Goal: Task Accomplishment & Management: Complete application form

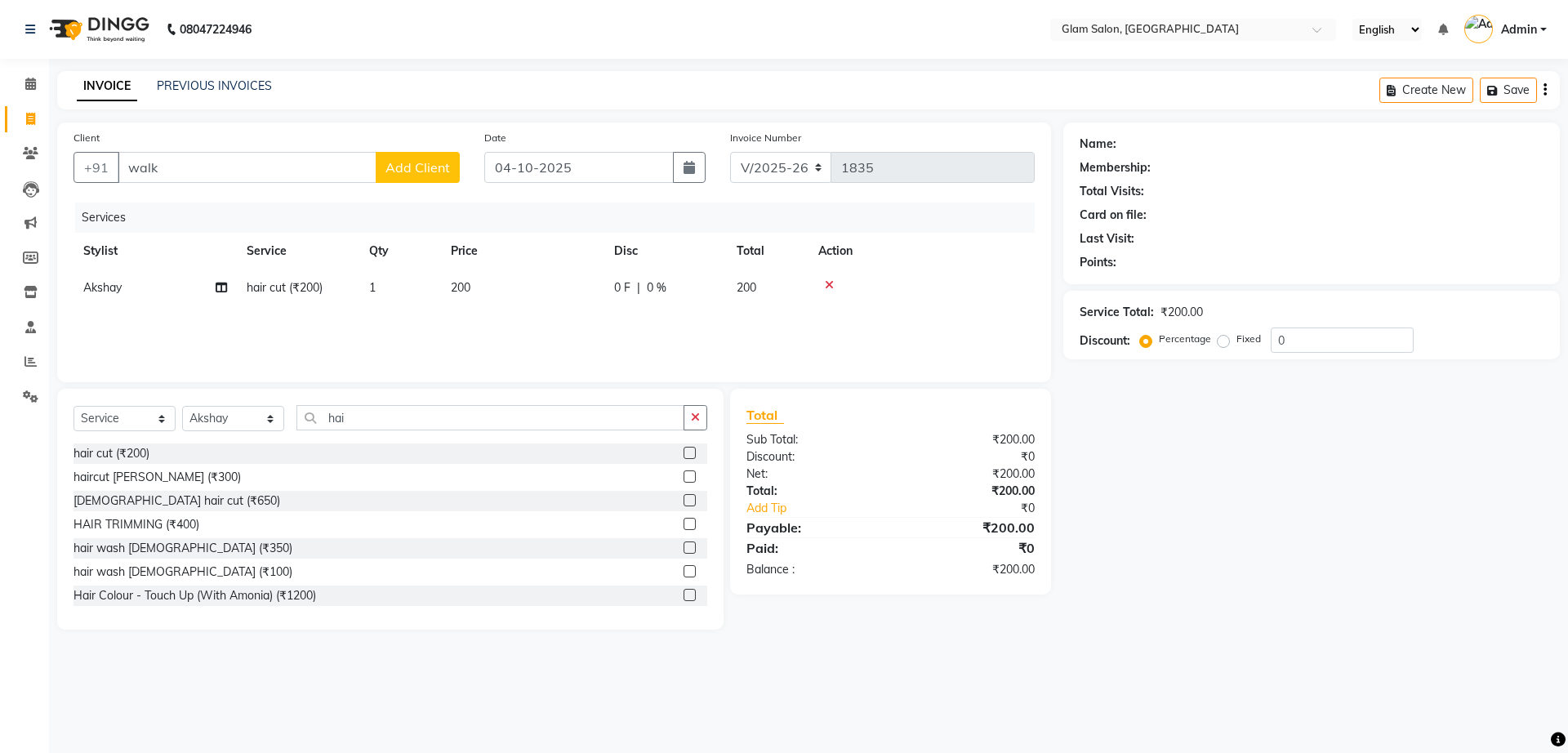
select select "5447"
select select "service"
select select "36891"
click at [462, 424] on input "hai" at bounding box center [490, 417] width 388 height 25
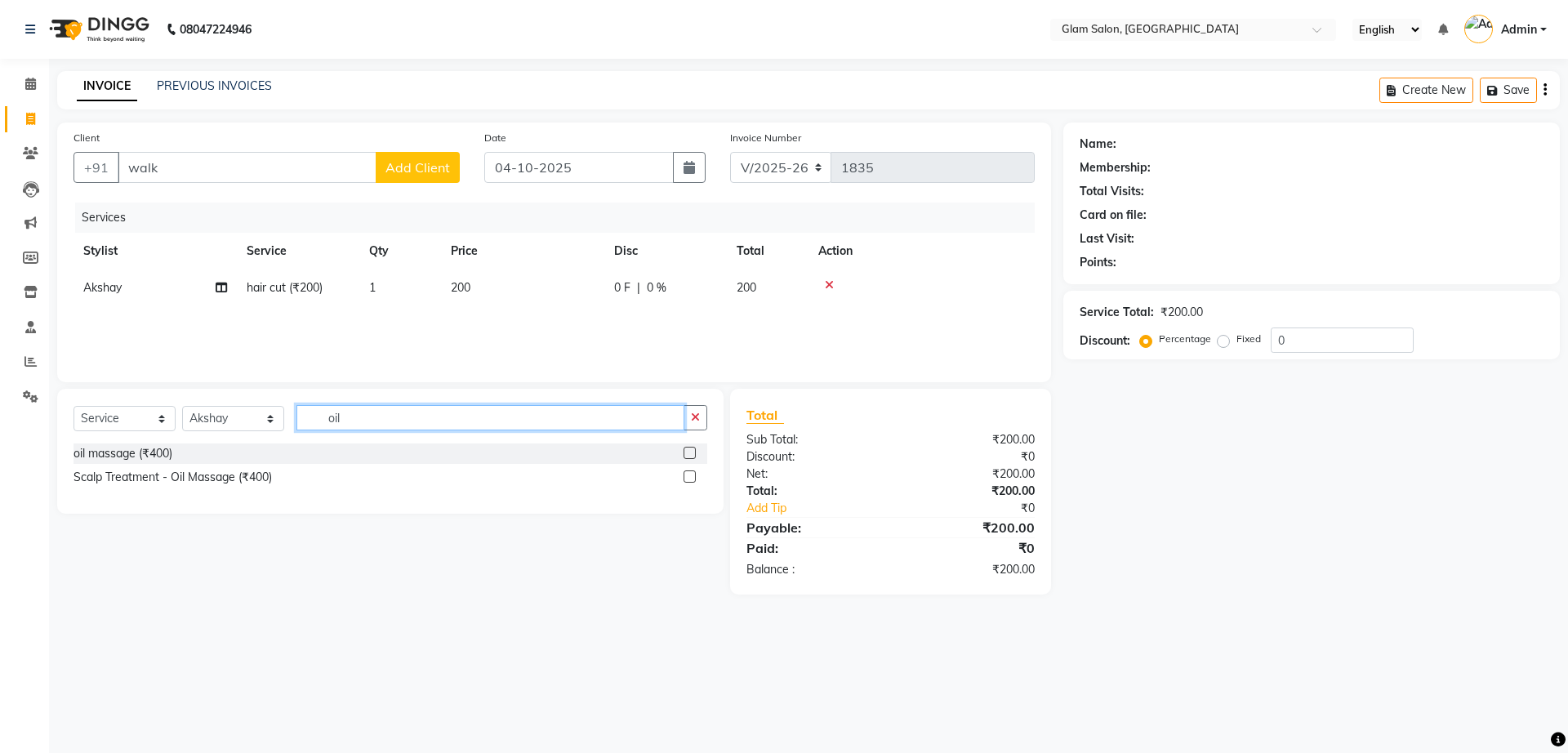
type input "oil"
click at [691, 443] on div at bounding box center [695, 453] width 23 height 20
click at [688, 450] on label at bounding box center [689, 452] width 12 height 12
click at [688, 450] on input "checkbox" at bounding box center [688, 453] width 10 height 10
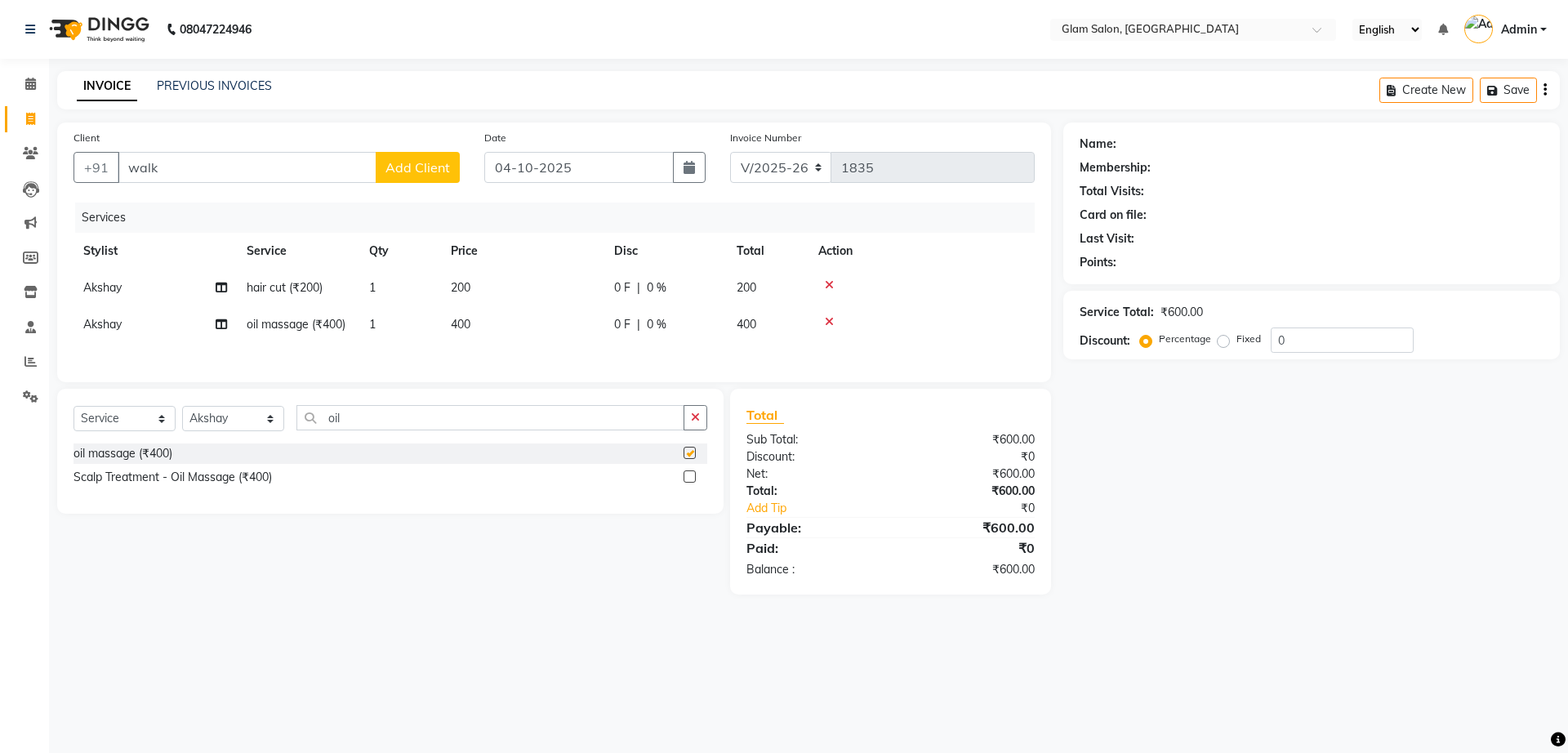
checkbox input "false"
click at [246, 152] on input "walk" at bounding box center [247, 167] width 259 height 31
click at [246, 168] on input "walk" at bounding box center [247, 167] width 259 height 31
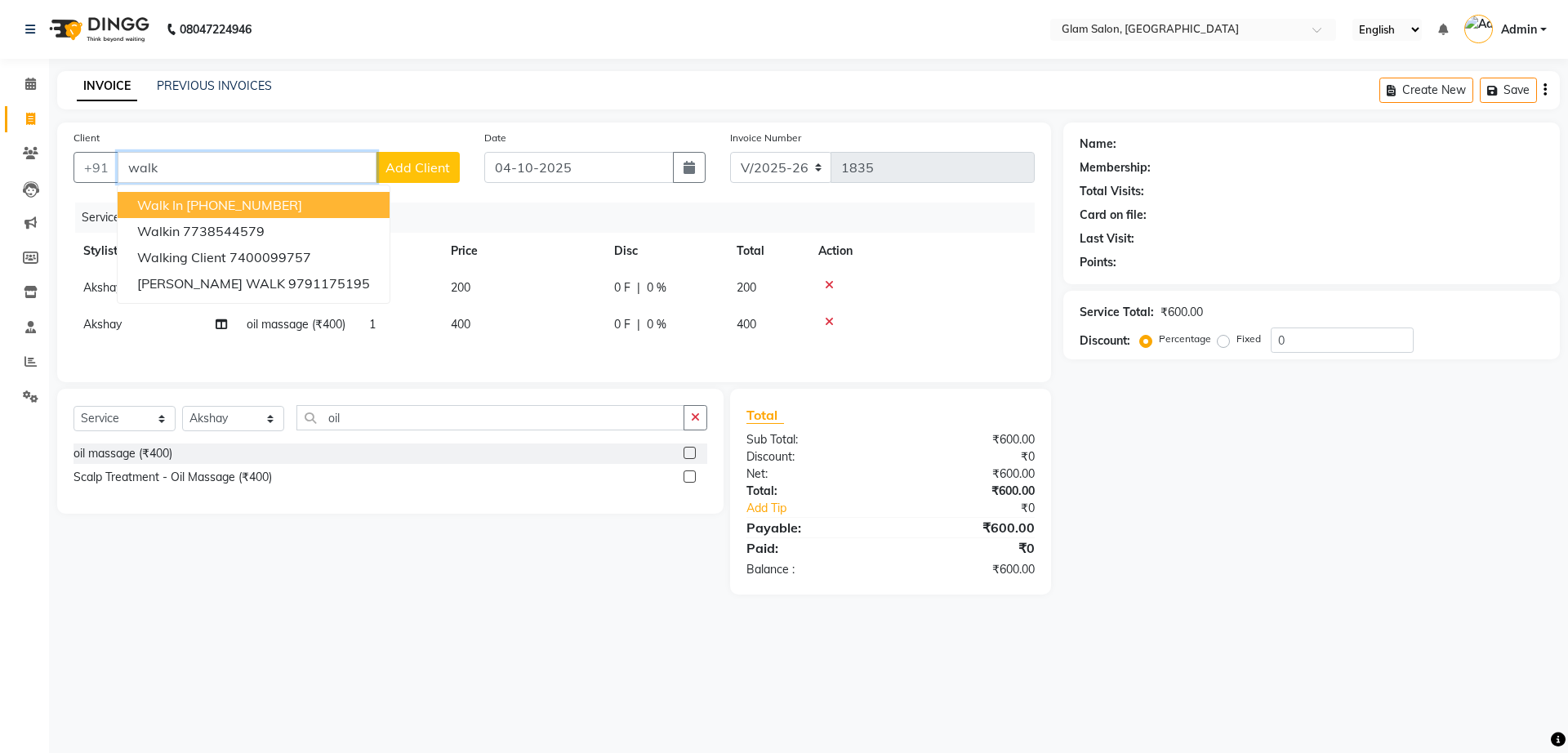
click at [219, 209] on ngb-highlight "[PHONE_NUMBER]" at bounding box center [244, 205] width 116 height 17
type input "12330000000"
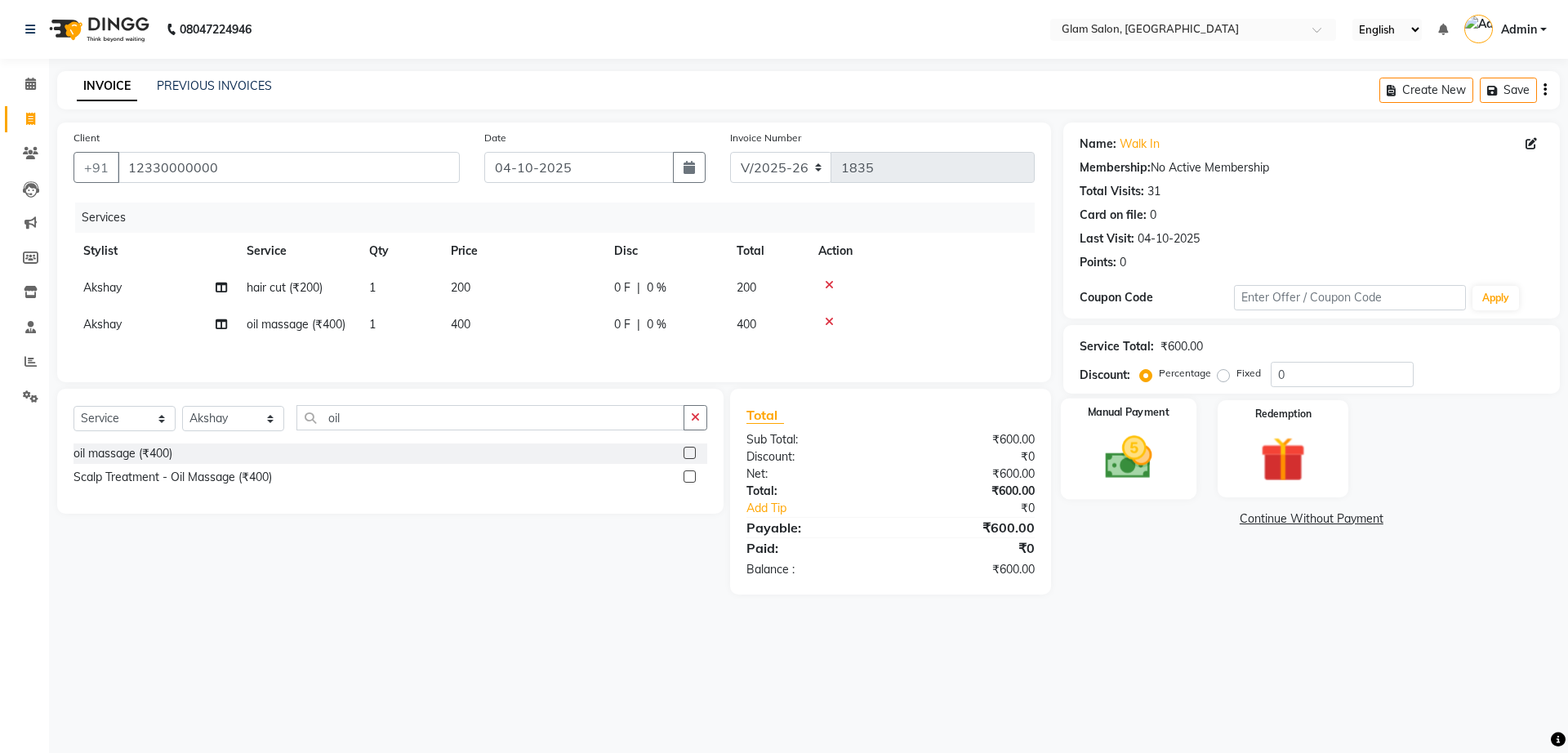
click at [1174, 467] on div "Manual Payment" at bounding box center [1129, 449] width 136 height 101
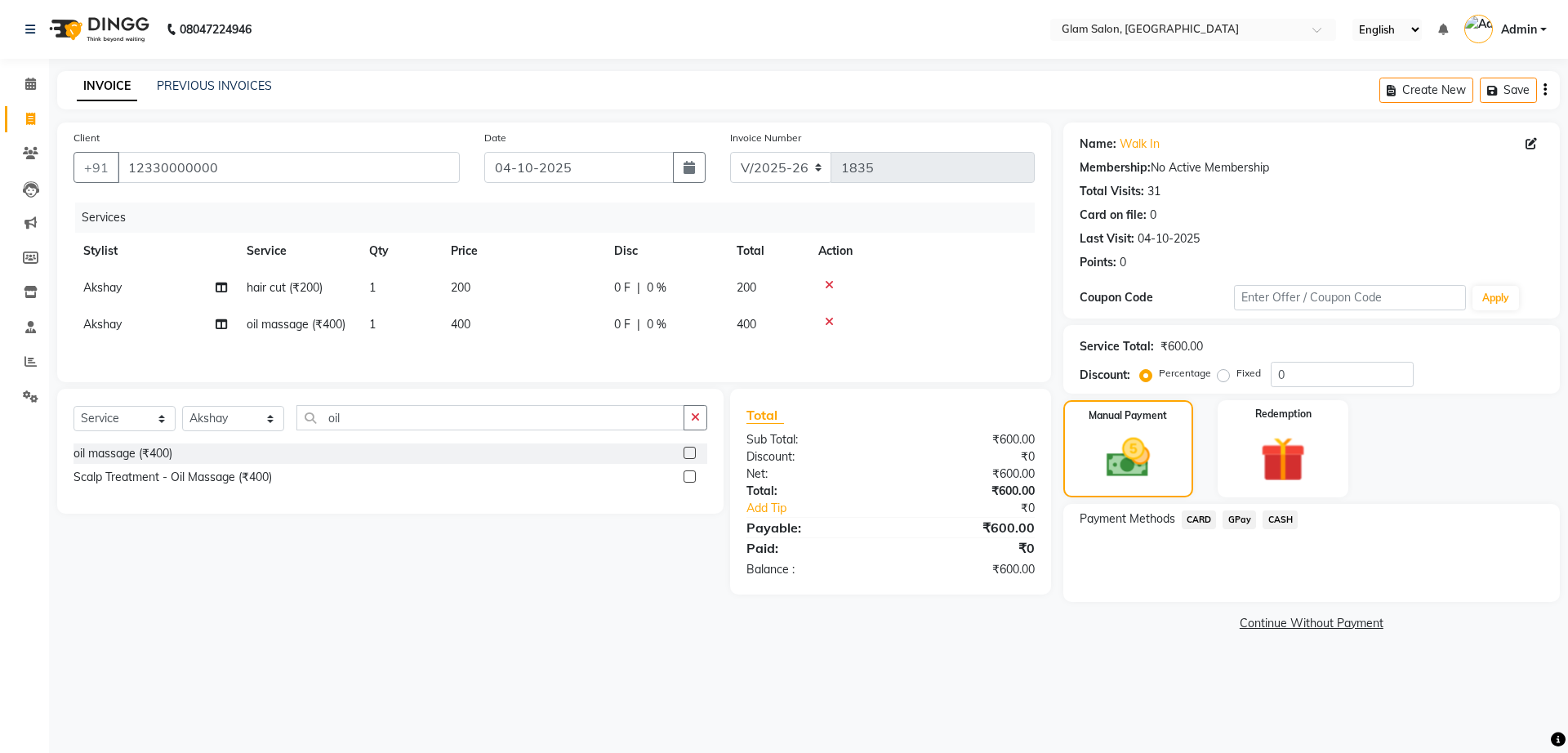
click at [1236, 519] on span "GPay" at bounding box center [1239, 519] width 34 height 19
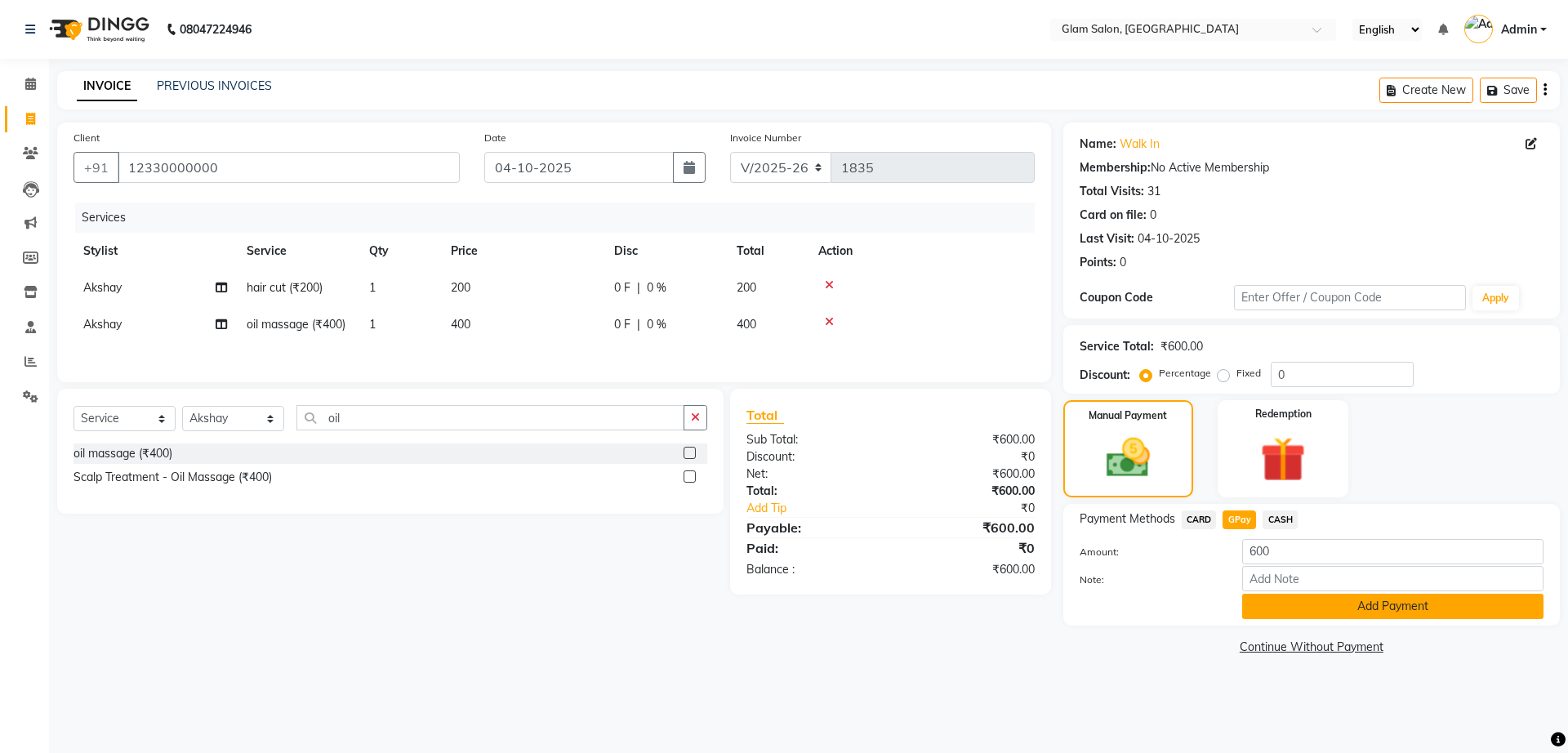
click at [1294, 606] on button "Add Payment" at bounding box center [1393, 606] width 302 height 25
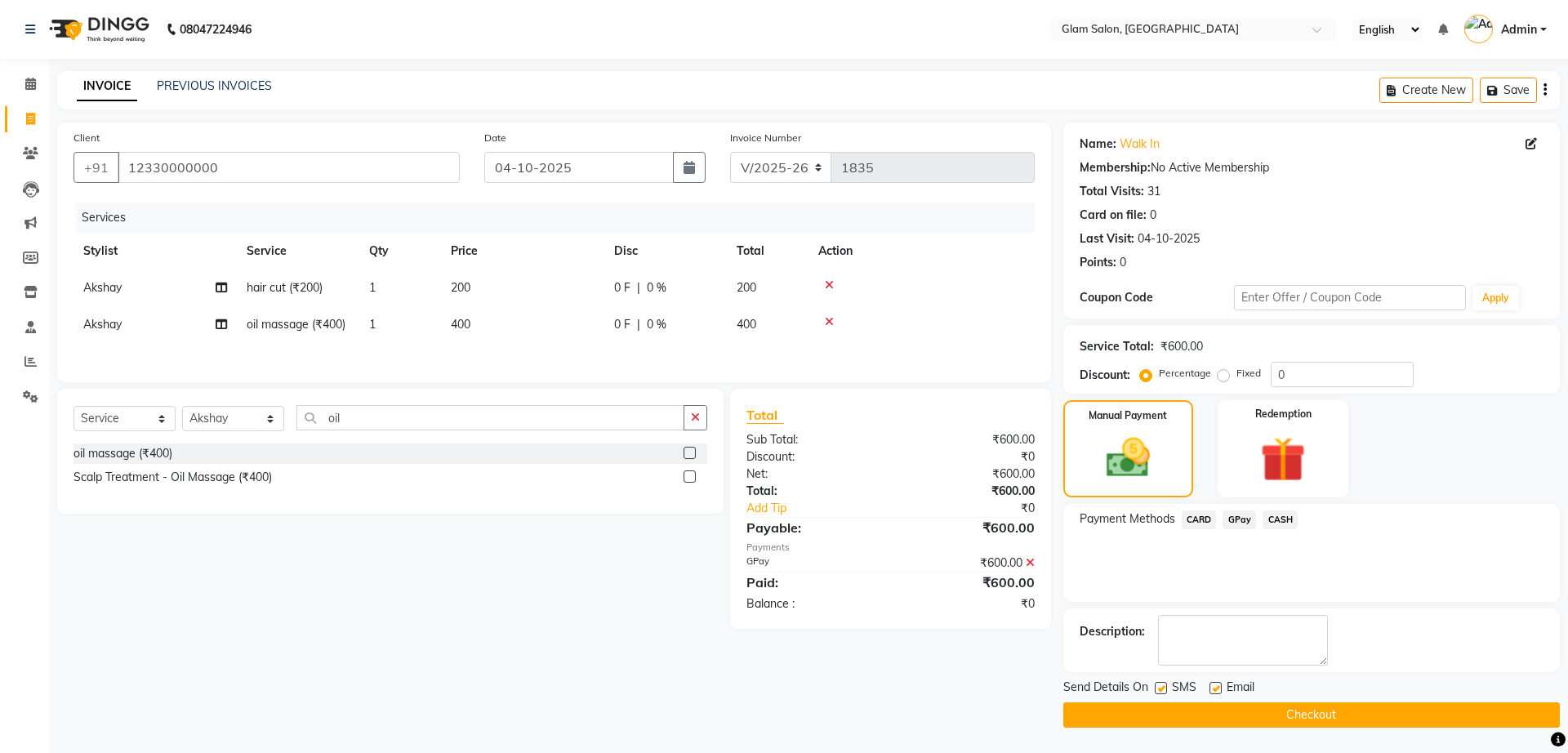
click at [1165, 693] on label at bounding box center [1160, 687] width 12 height 12
click at [1165, 693] on input "checkbox" at bounding box center [1159, 688] width 10 height 10
checkbox input "false"
click at [1215, 694] on div at bounding box center [1214, 690] width 10 height 17
click at [1214, 688] on label at bounding box center [1215, 687] width 12 height 12
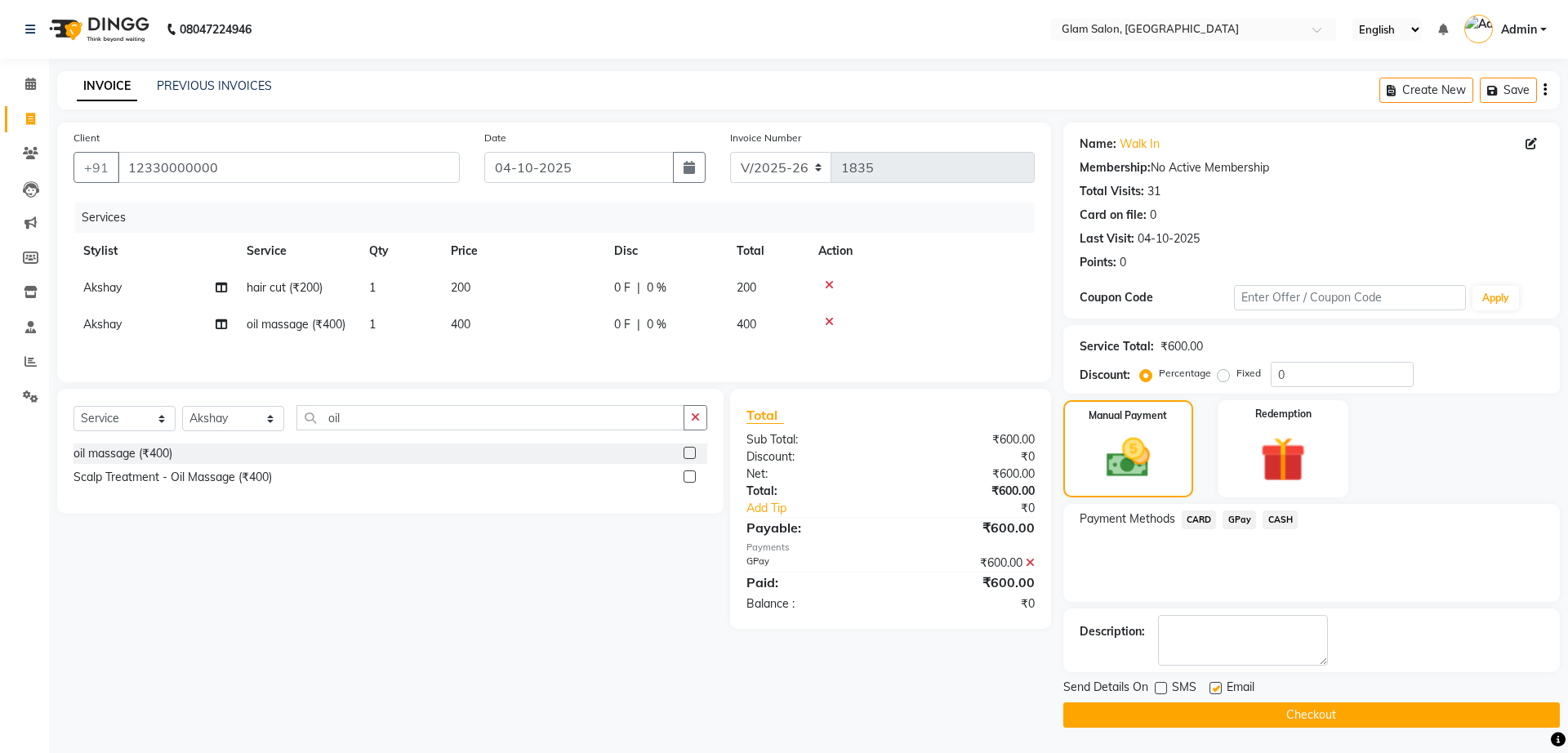
click at [1214, 688] on input "checkbox" at bounding box center [1214, 688] width 10 height 10
checkbox input "false"
click at [1233, 727] on button "Checkout" at bounding box center [1311, 714] width 496 height 25
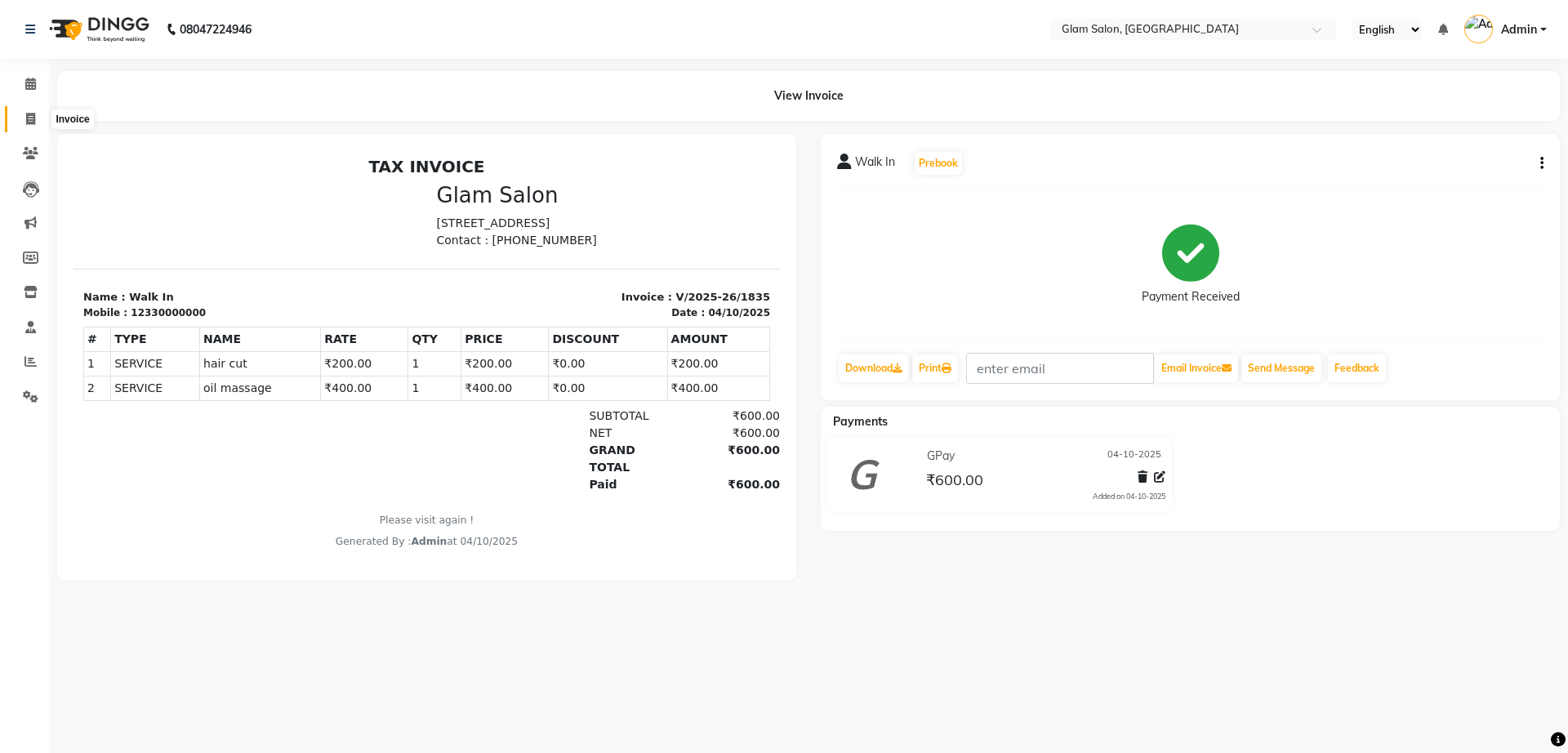
click at [40, 126] on span at bounding box center [31, 119] width 29 height 19
select select "service"
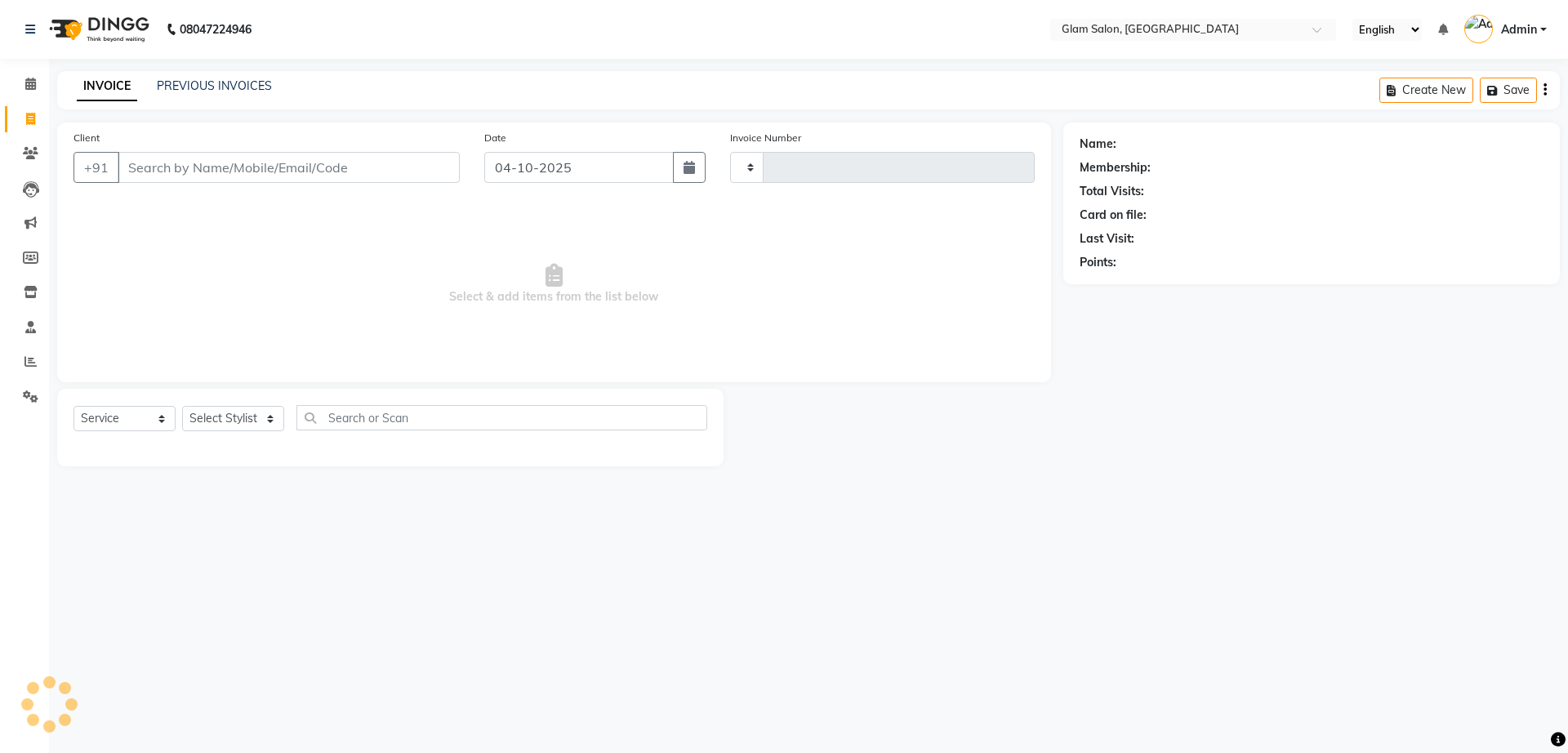
type input "1836"
select select "5447"
click at [176, 74] on div "INVOICE PREVIOUS INVOICES Create New Save" at bounding box center [808, 89] width 1503 height 38
click at [176, 86] on link "PREVIOUS INVOICES" at bounding box center [214, 86] width 115 height 15
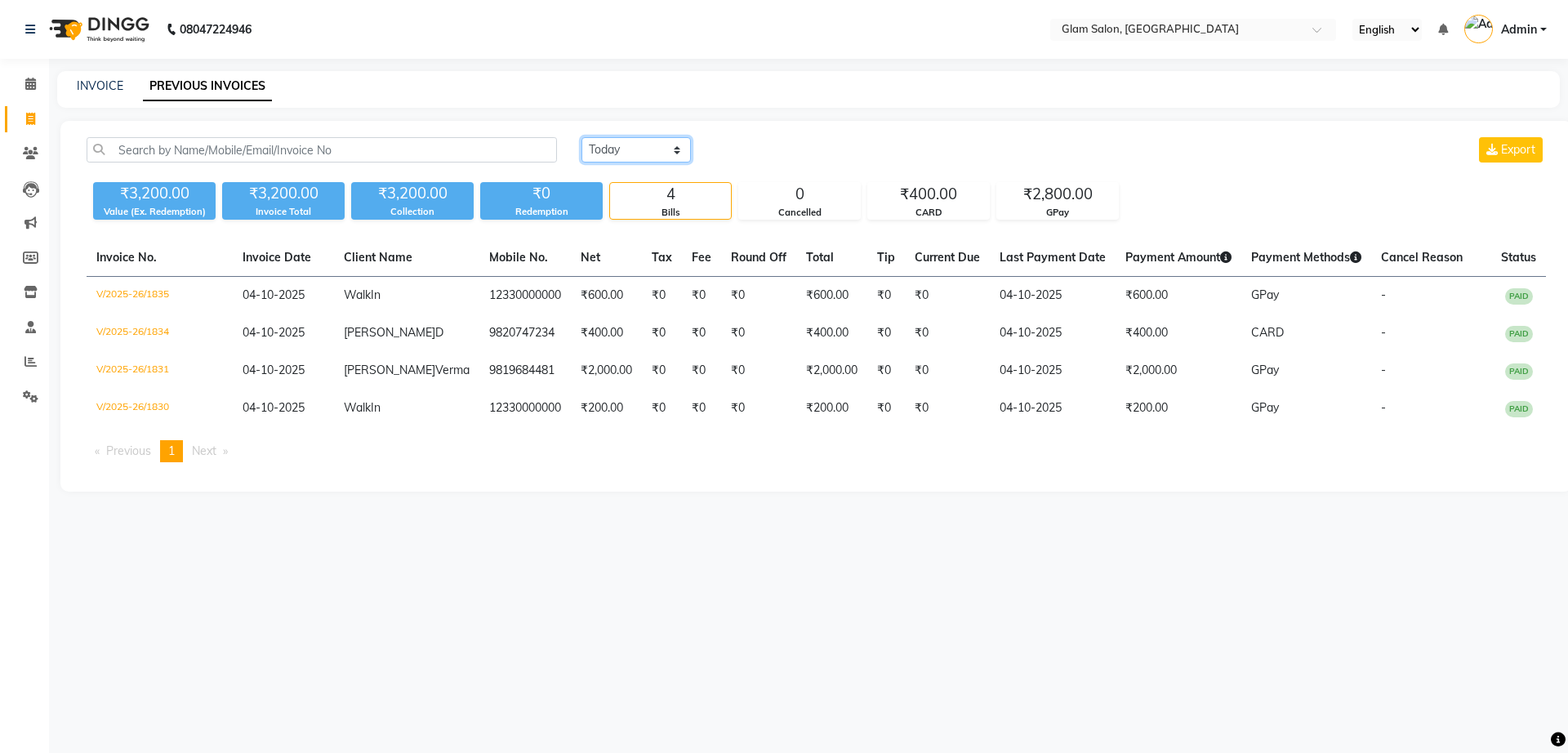
click at [629, 156] on select "[DATE] [DATE] Custom Range" at bounding box center [637, 149] width 110 height 25
select select "[DATE]"
click at [582, 137] on select "[DATE] [DATE] Custom Range" at bounding box center [637, 149] width 110 height 25
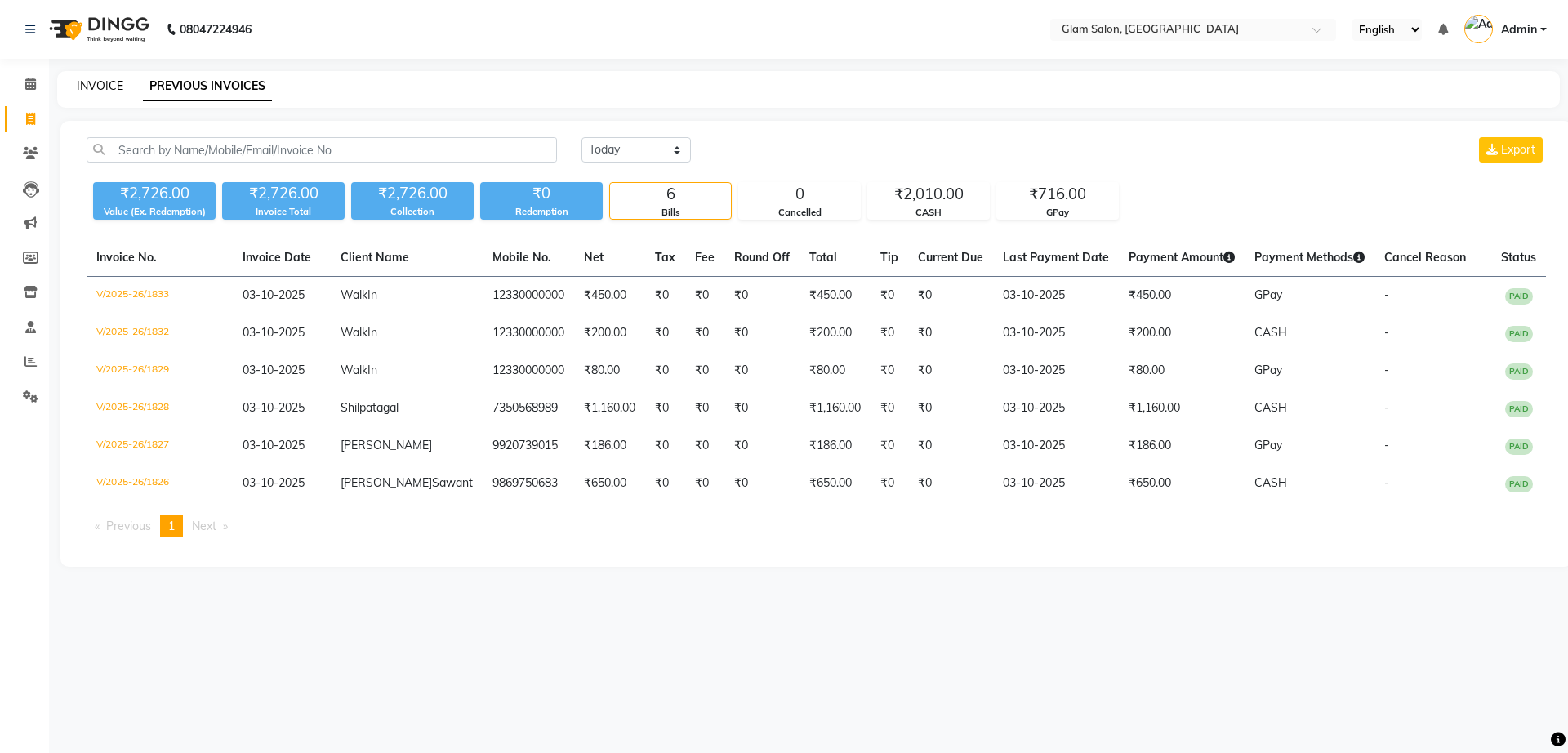
click at [108, 87] on link "INVOICE" at bounding box center [100, 86] width 47 height 15
select select "service"
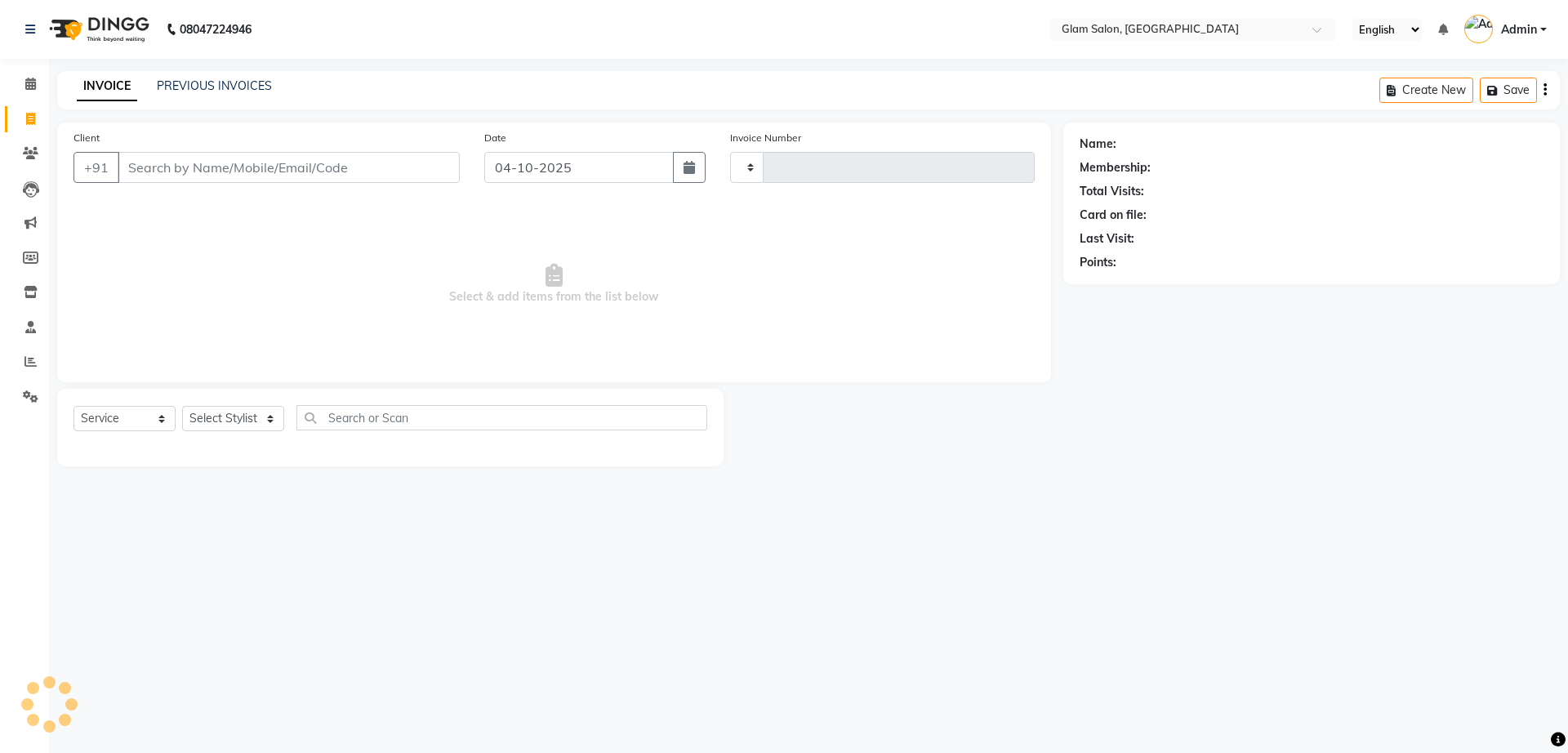
type input "1836"
select select "5447"
click at [620, 177] on input "04-10-2025" at bounding box center [579, 167] width 190 height 31
select select "10"
select select "2025"
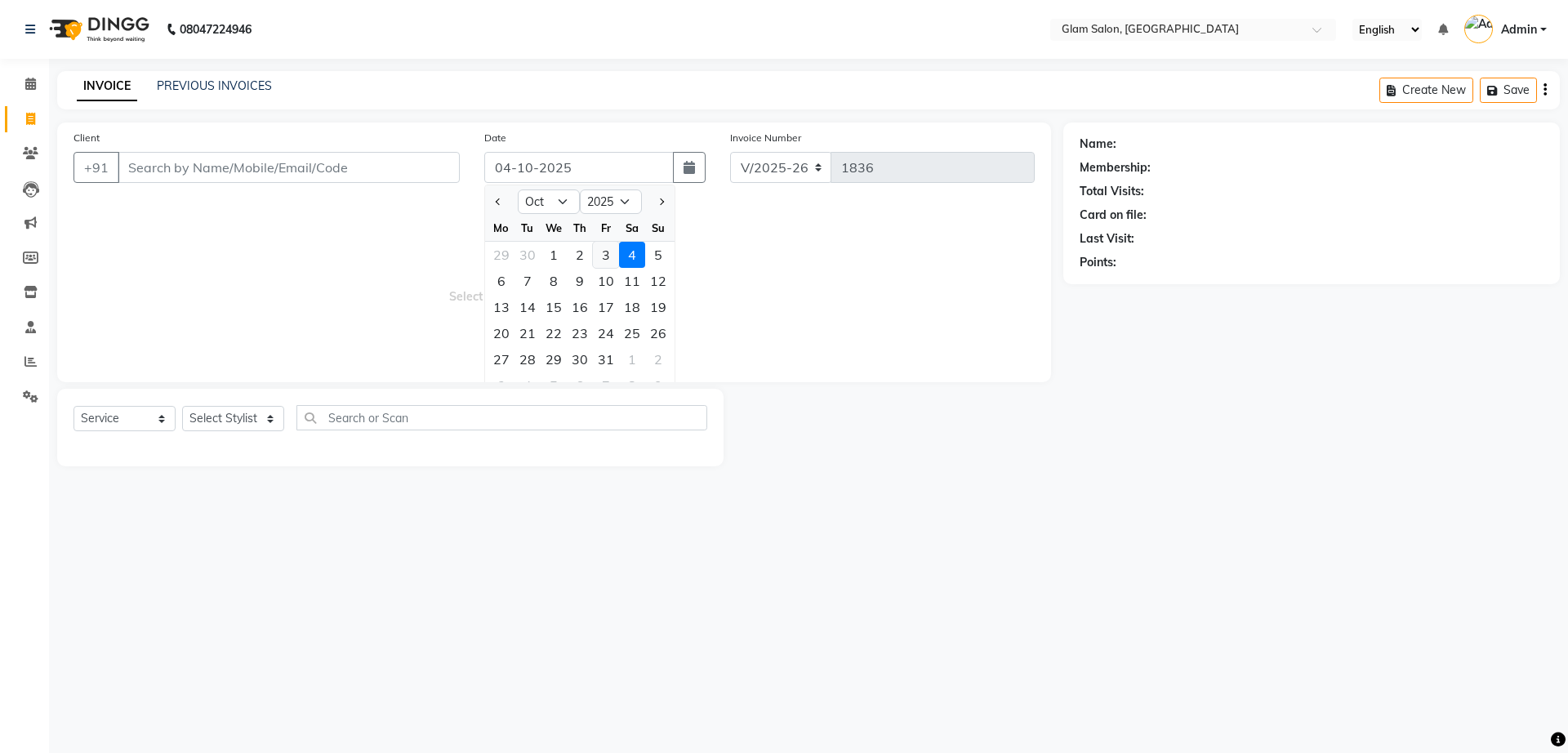
click at [609, 248] on div "3" at bounding box center [606, 255] width 26 height 26
type input "03-10-2025"
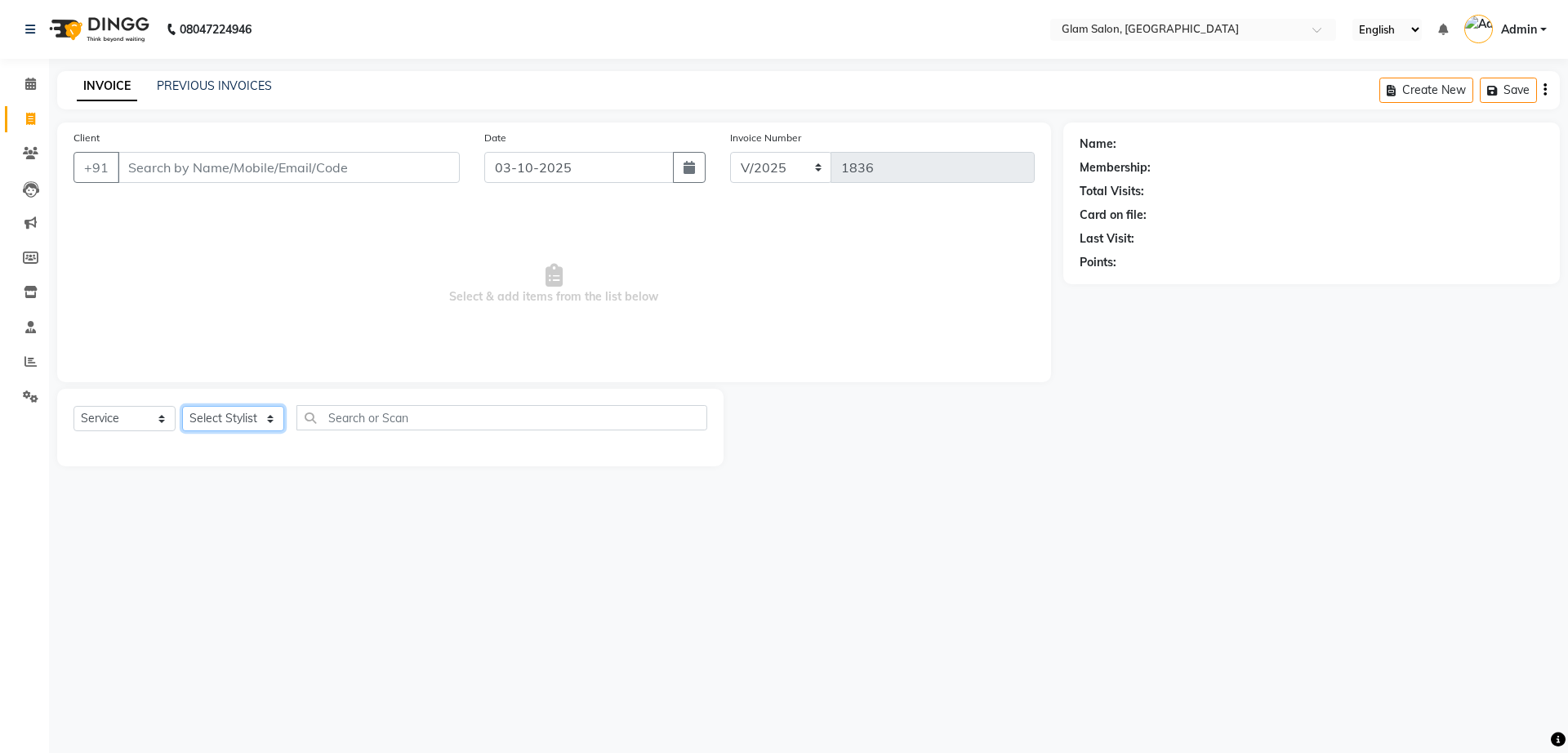
click at [217, 423] on select "Select Stylist Akshay [PERSON_NAME] [PERSON_NAME] [PERSON_NAME] [PERSON_NAME]" at bounding box center [234, 418] width 102 height 25
select select "90403"
click at [182, 406] on select "Select Stylist Akshay [PERSON_NAME] [PERSON_NAME] [PERSON_NAME] [PERSON_NAME]" at bounding box center [234, 418] width 102 height 25
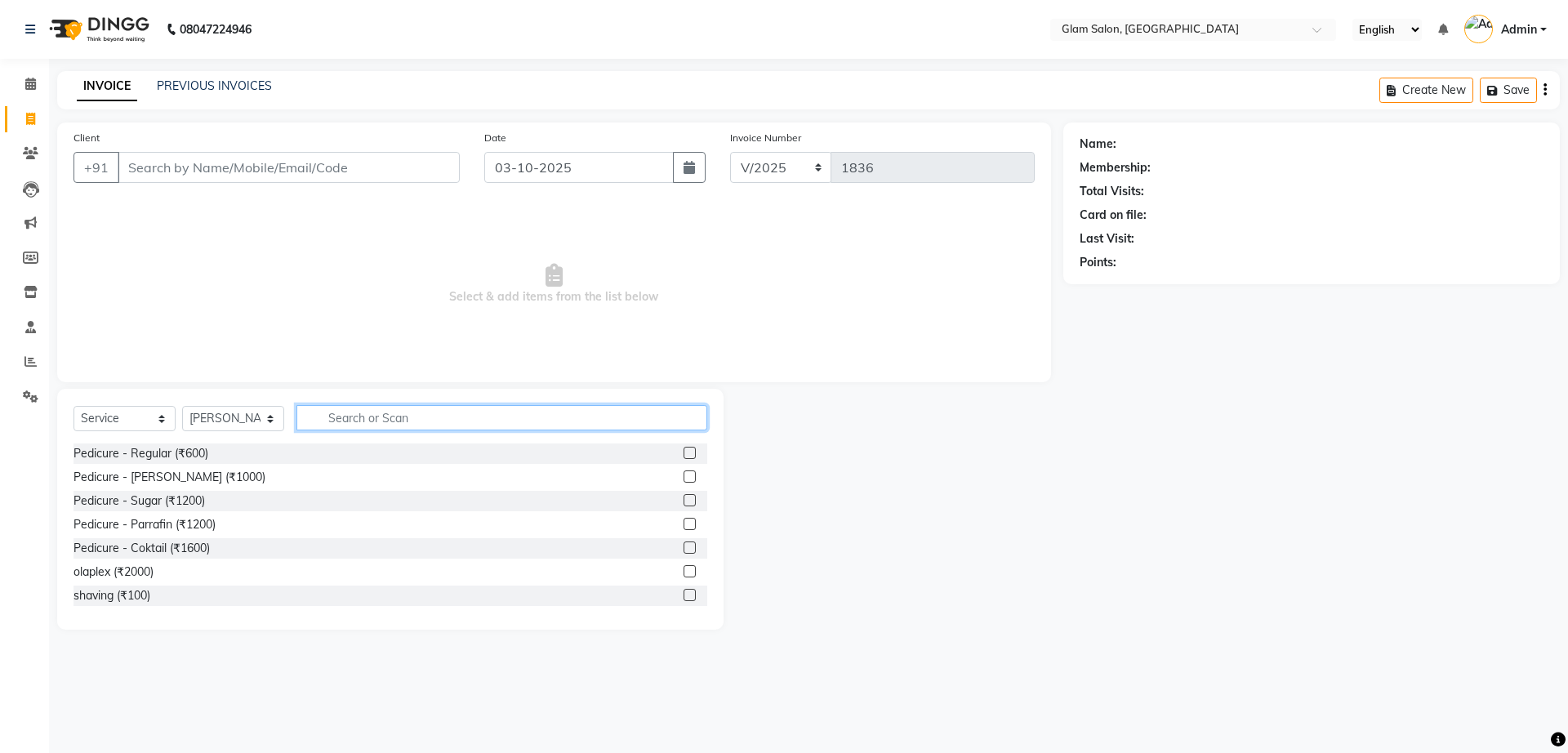
click at [351, 424] on input "text" at bounding box center [501, 417] width 411 height 25
type input "eye"
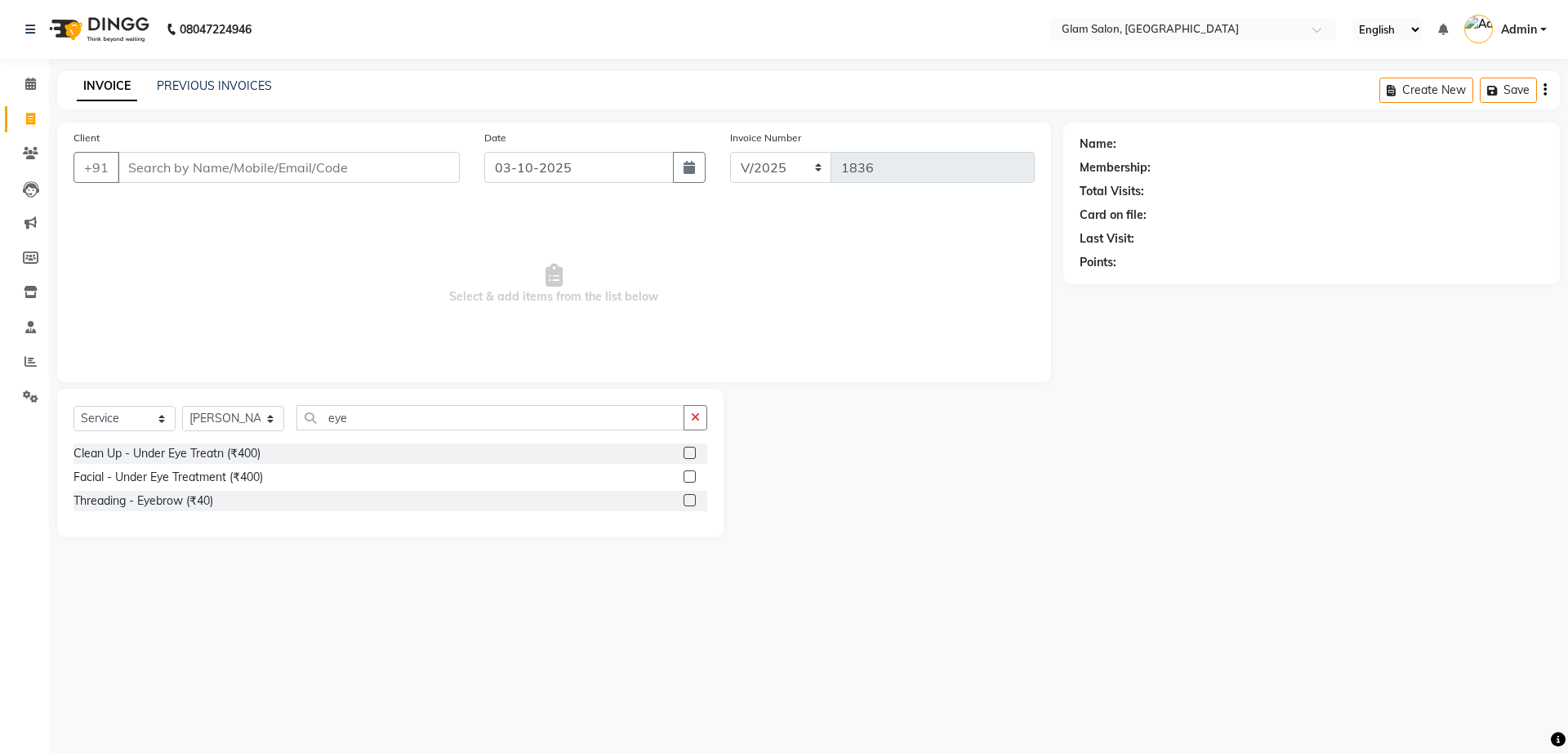
click at [688, 504] on label at bounding box center [689, 500] width 12 height 12
click at [688, 504] on input "checkbox" at bounding box center [688, 500] width 10 height 10
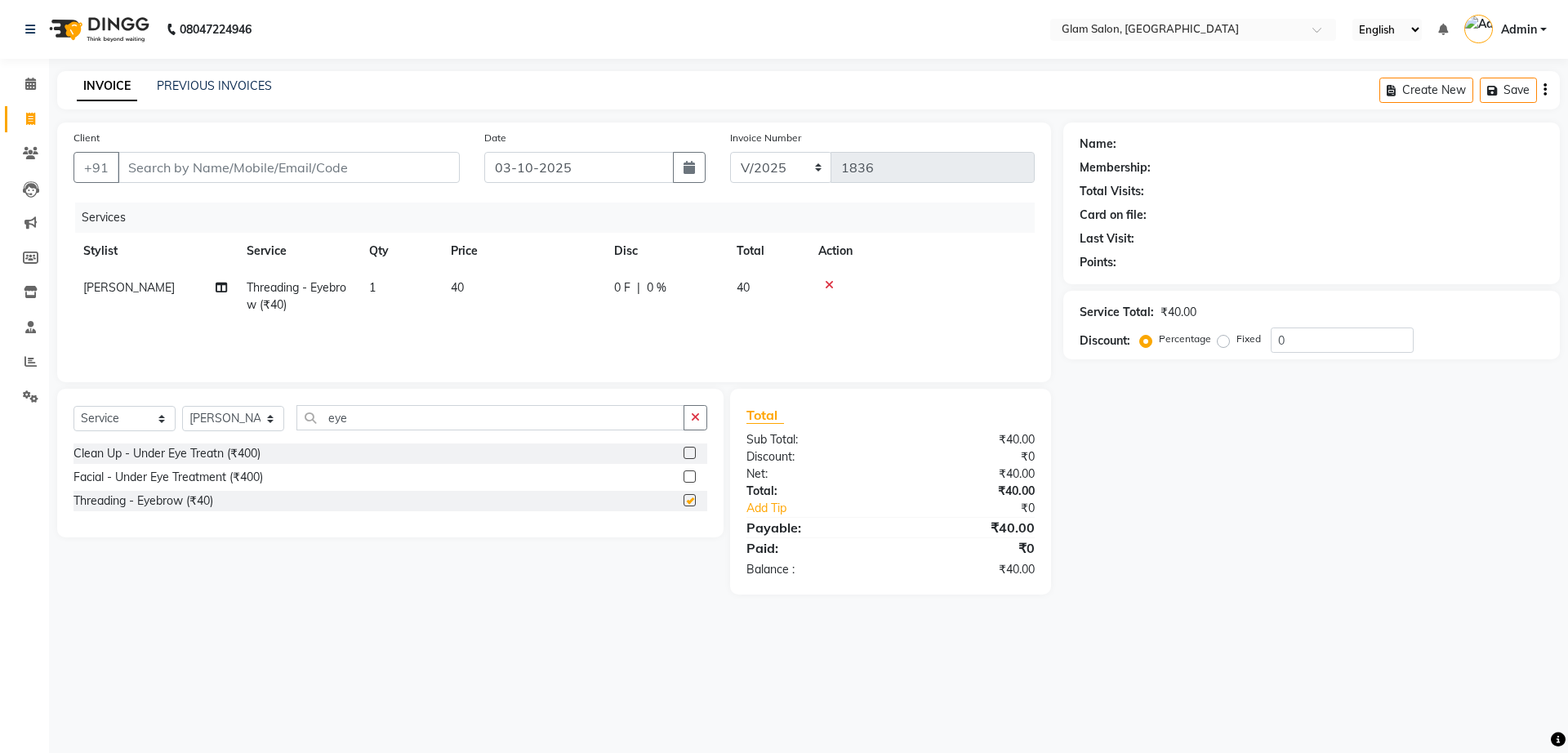
checkbox input "false"
click at [694, 415] on icon "button" at bounding box center [696, 417] width 9 height 11
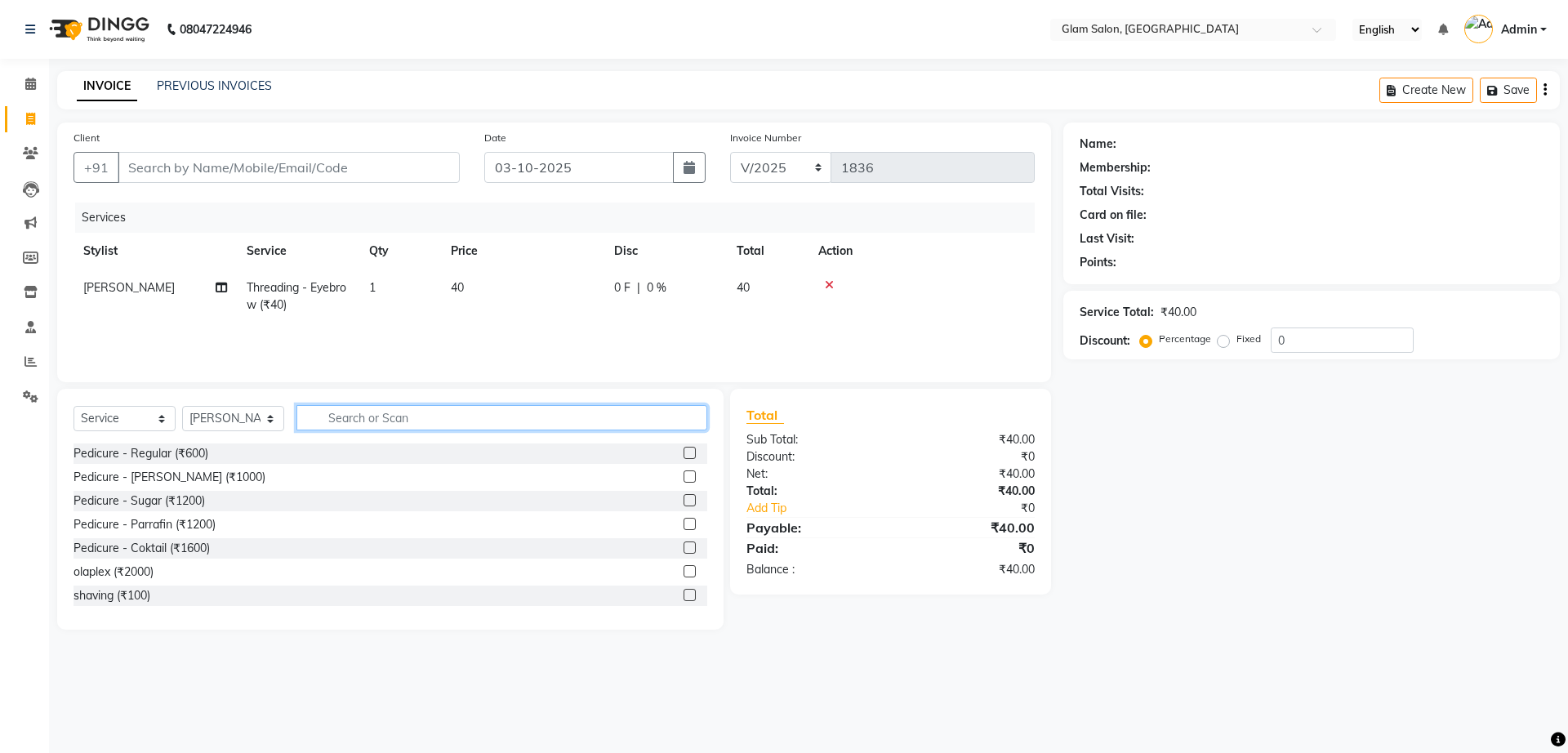
click at [565, 424] on input "text" at bounding box center [501, 417] width 411 height 25
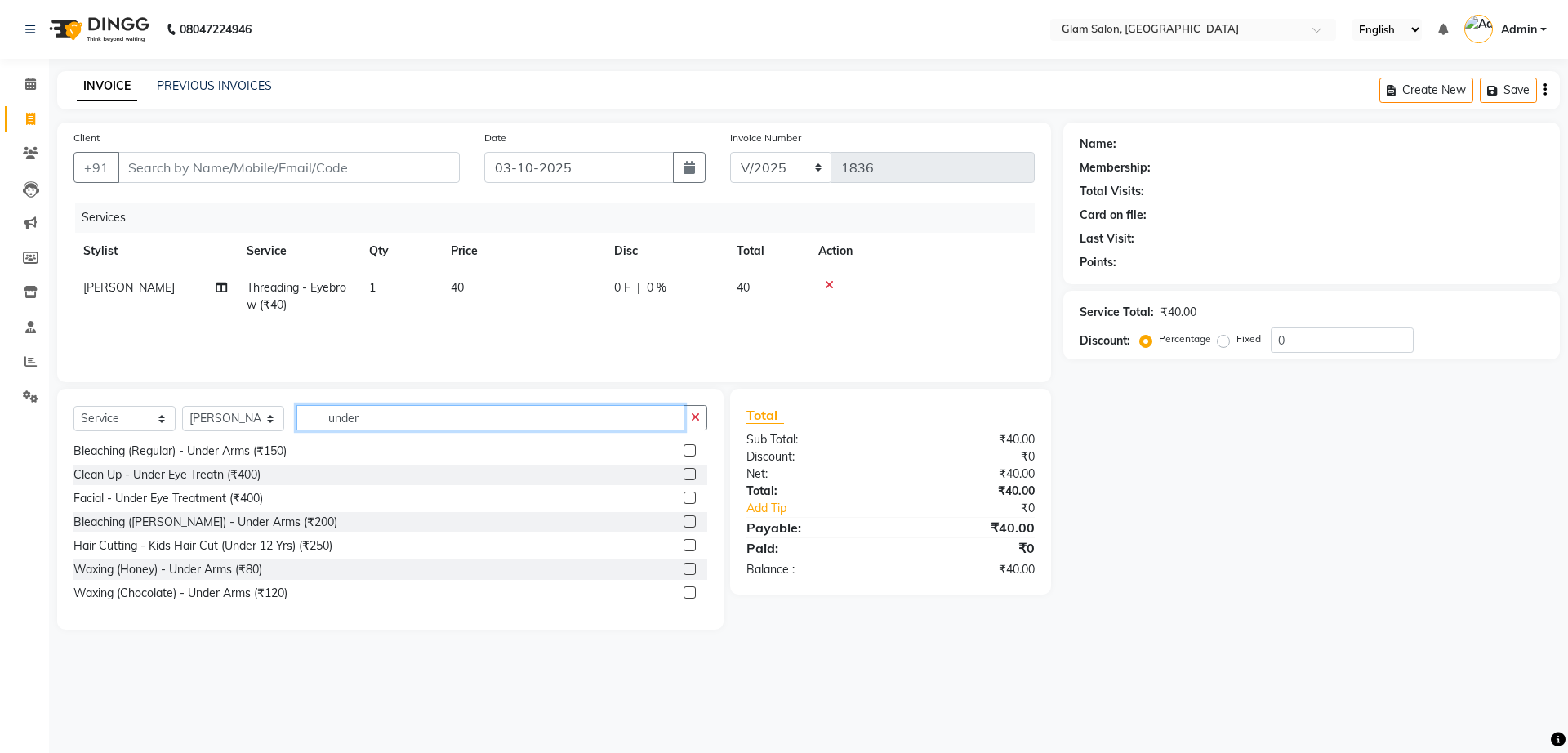
type input "under"
click at [683, 593] on label at bounding box center [689, 592] width 12 height 12
click at [683, 593] on input "checkbox" at bounding box center [688, 593] width 10 height 10
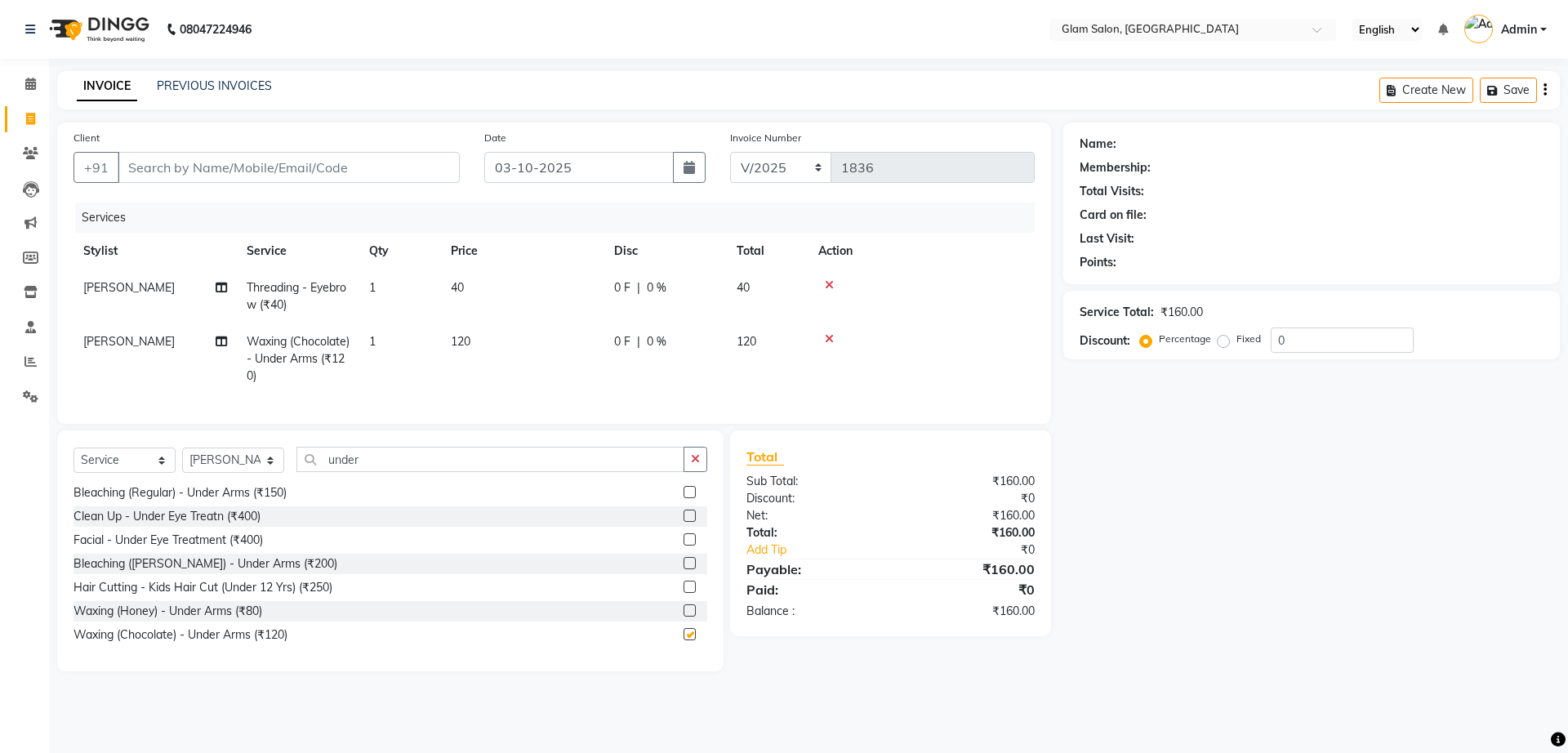
checkbox input "false"
click at [570, 472] on input "under" at bounding box center [490, 459] width 388 height 25
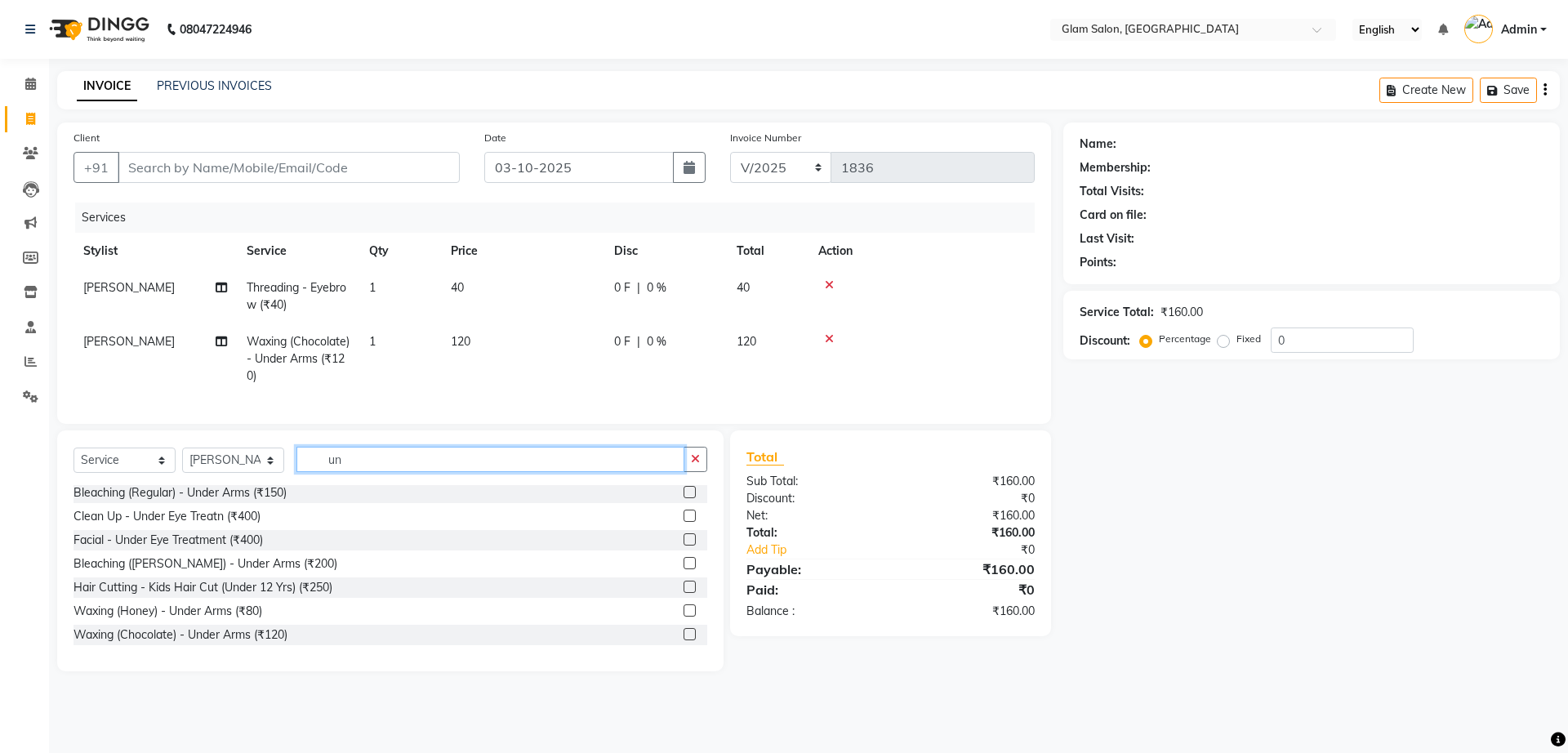
type input "u"
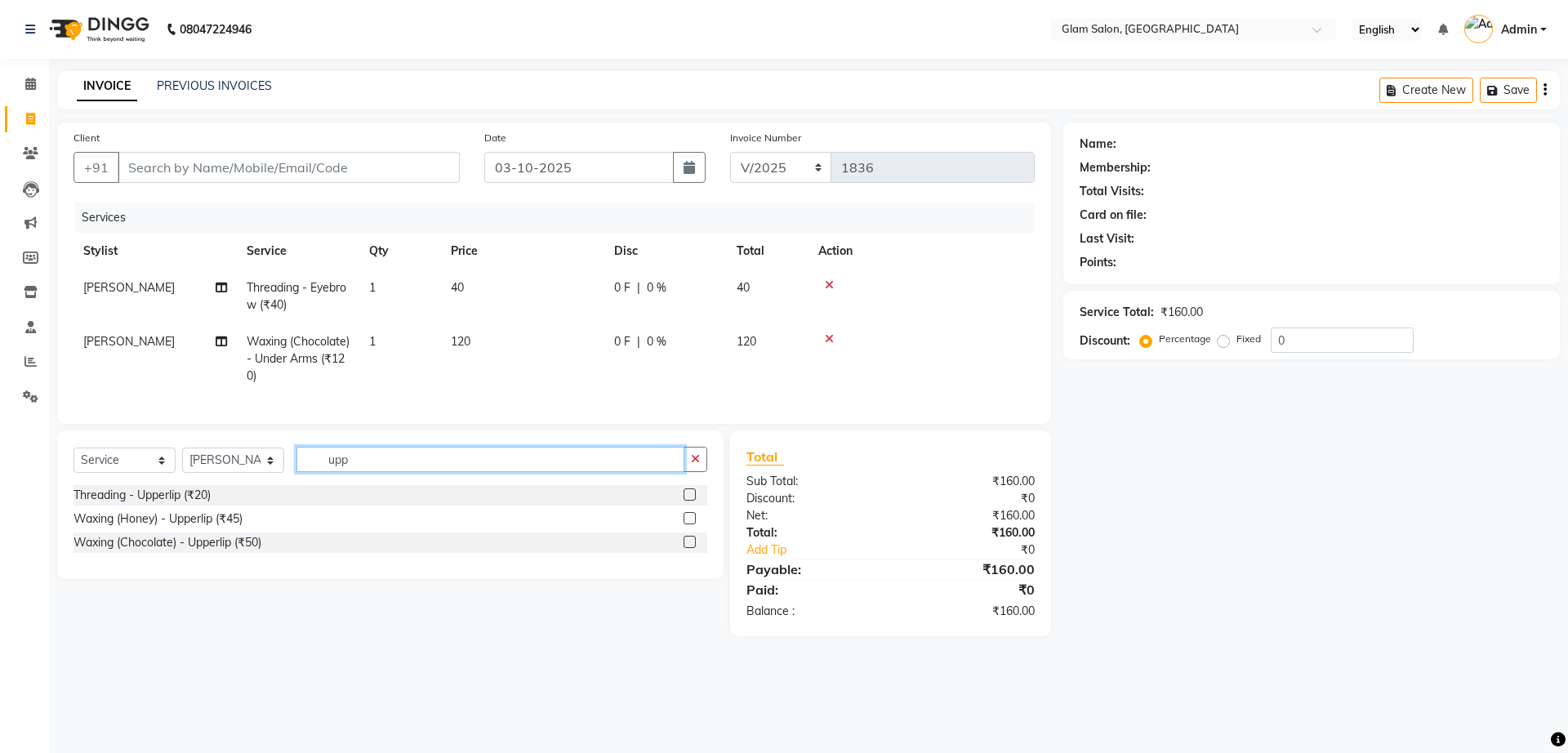
type input "upp"
click at [693, 548] on label at bounding box center [689, 541] width 12 height 12
click at [693, 548] on input "checkbox" at bounding box center [688, 542] width 10 height 10
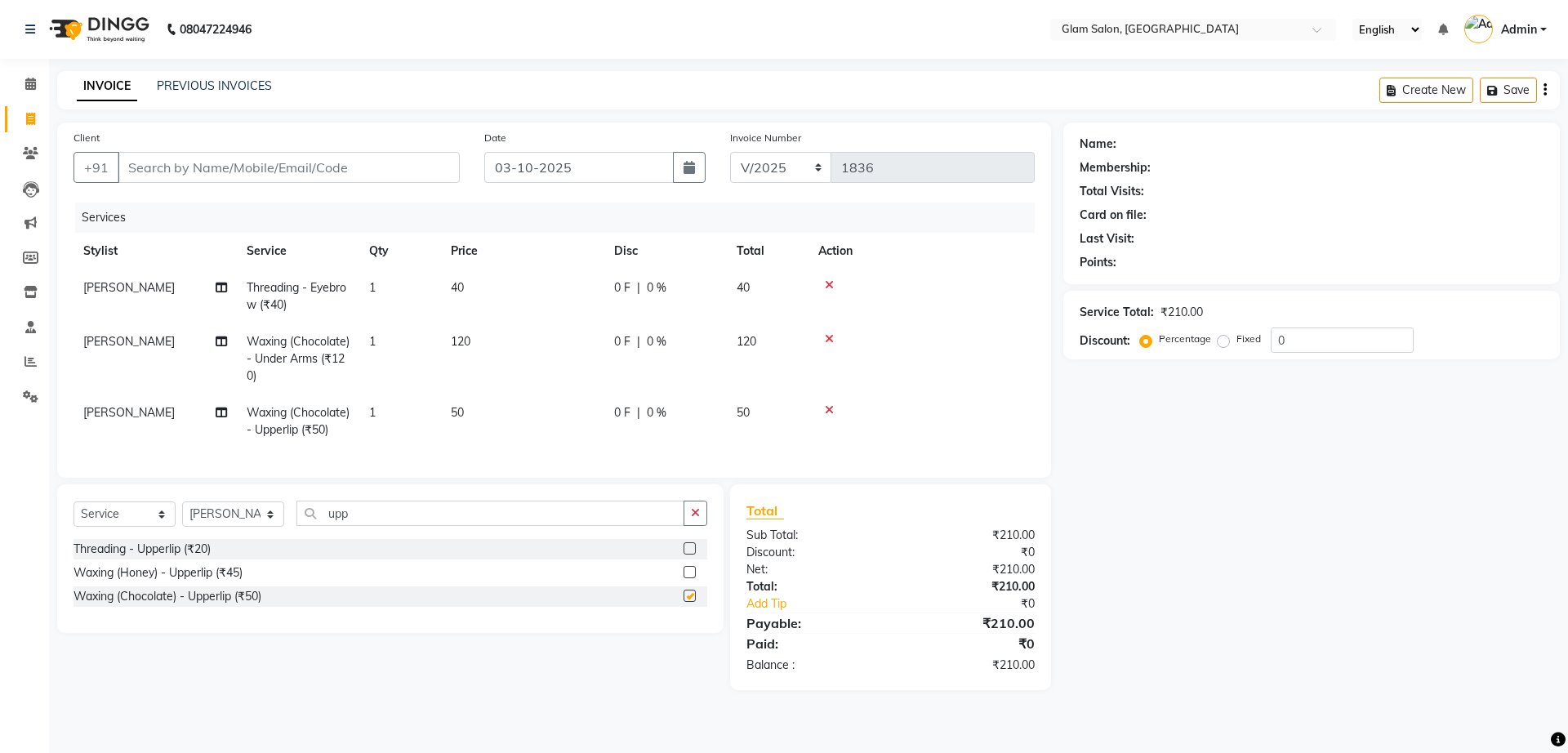
checkbox input "false"
click at [476, 337] on td "120" at bounding box center [522, 358] width 163 height 71
select select "90403"
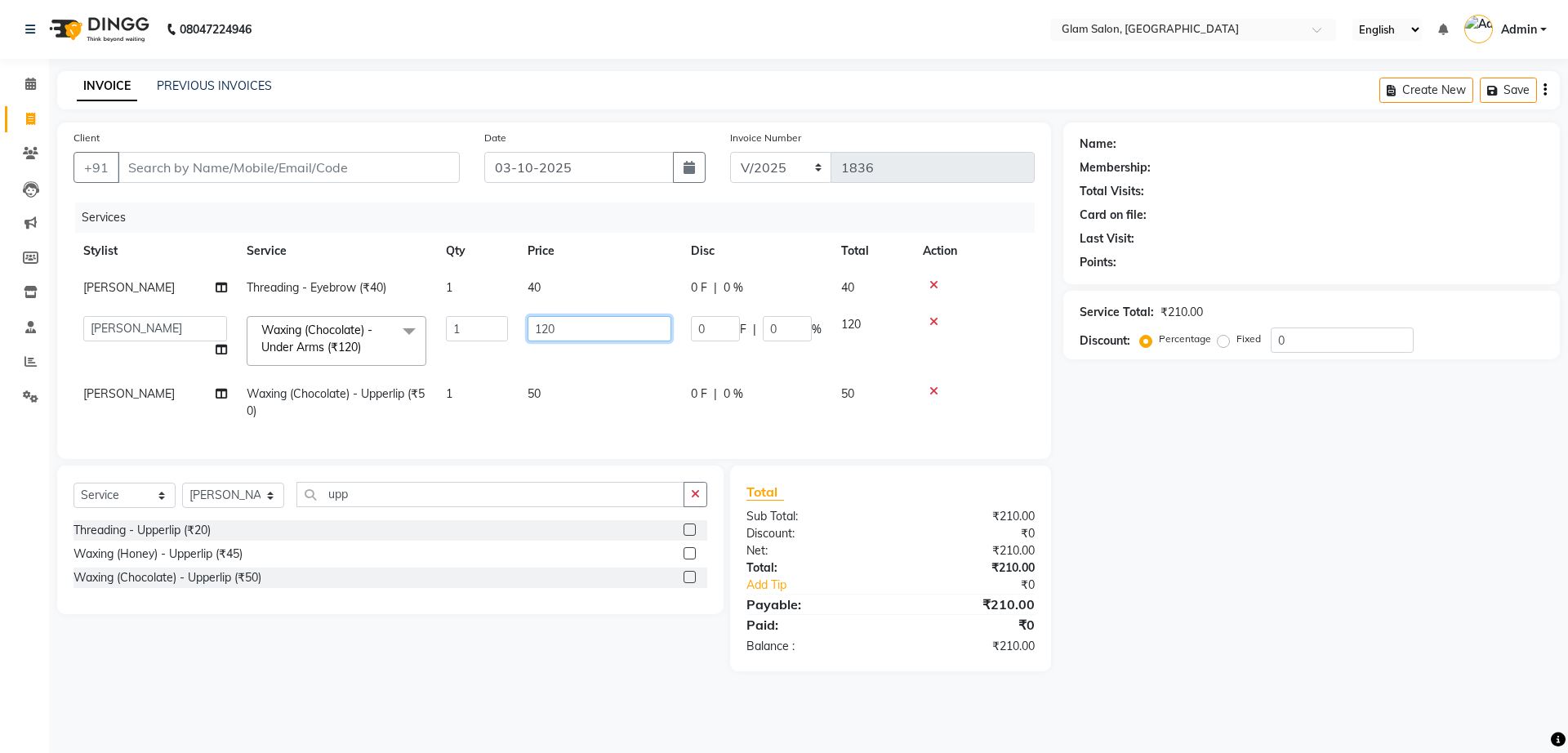
click at [568, 328] on input "120" at bounding box center [600, 328] width 143 height 25
type input "100"
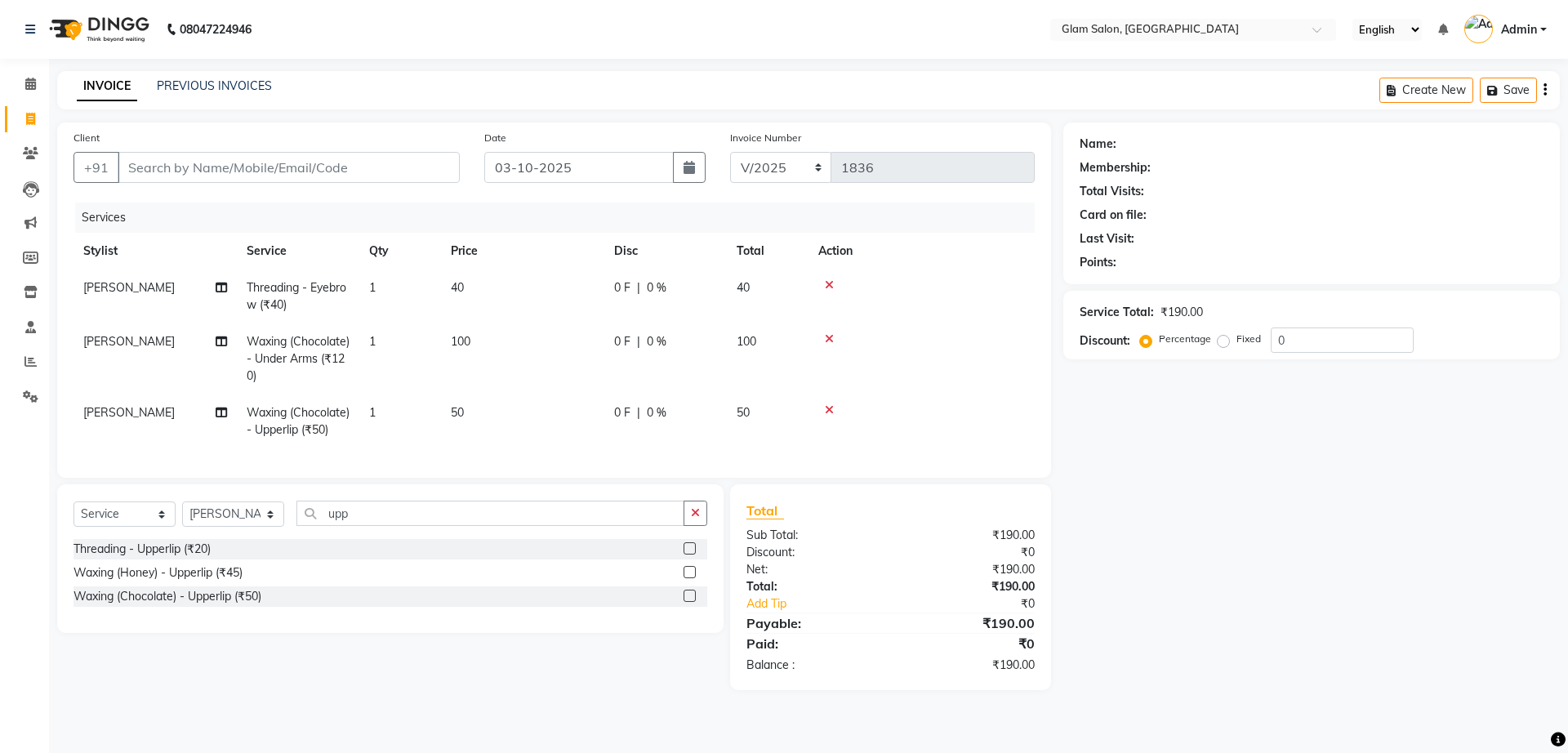
click at [603, 284] on td "40" at bounding box center [522, 296] width 163 height 54
select select "90403"
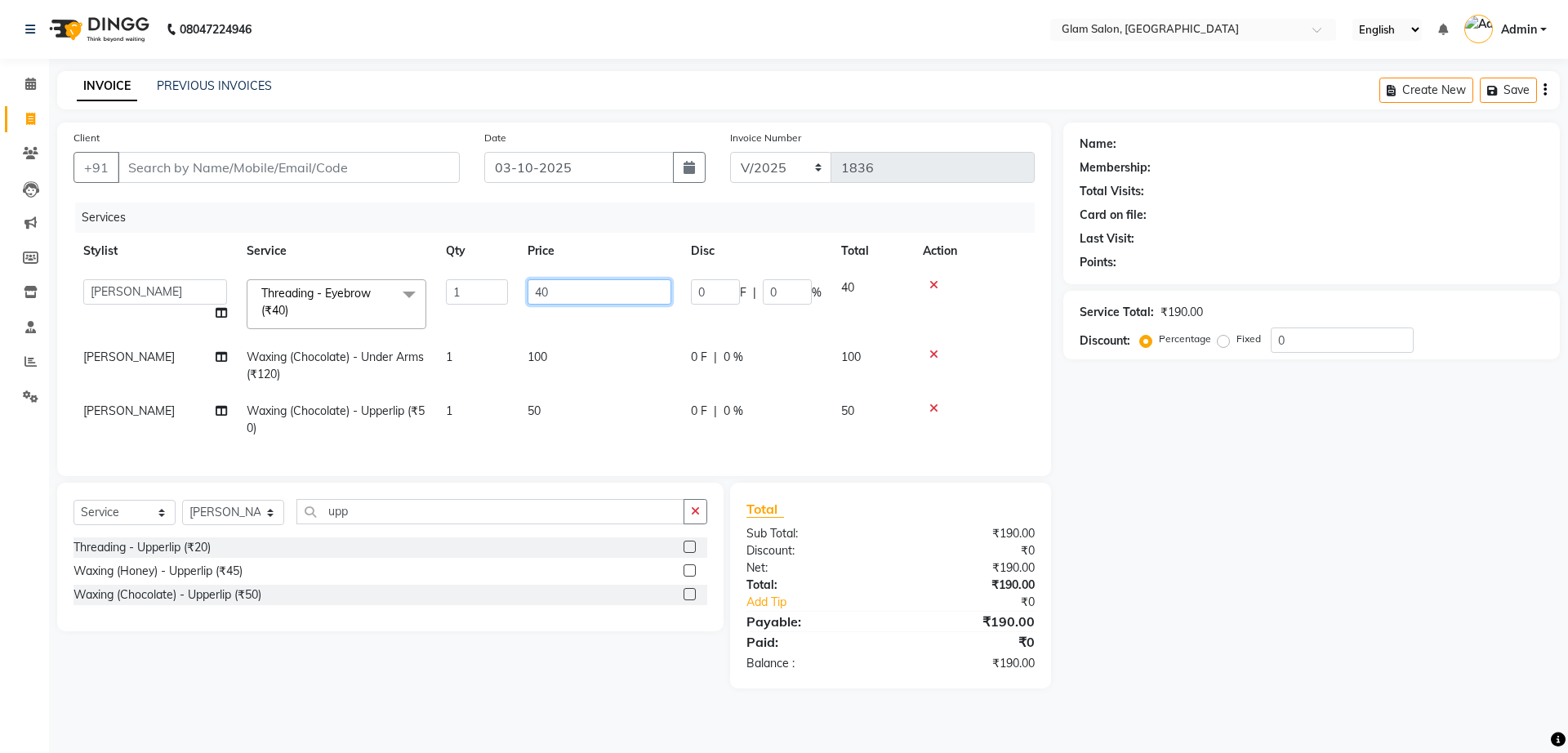
click at [564, 285] on input "40" at bounding box center [600, 291] width 143 height 25
type input "4"
type input "1"
type input "50"
click at [624, 356] on tr "[PERSON_NAME] Waxing (Chocolate) - Under Arms (₹120) 1 100 0 F | 0 % 100" at bounding box center [554, 366] width 961 height 54
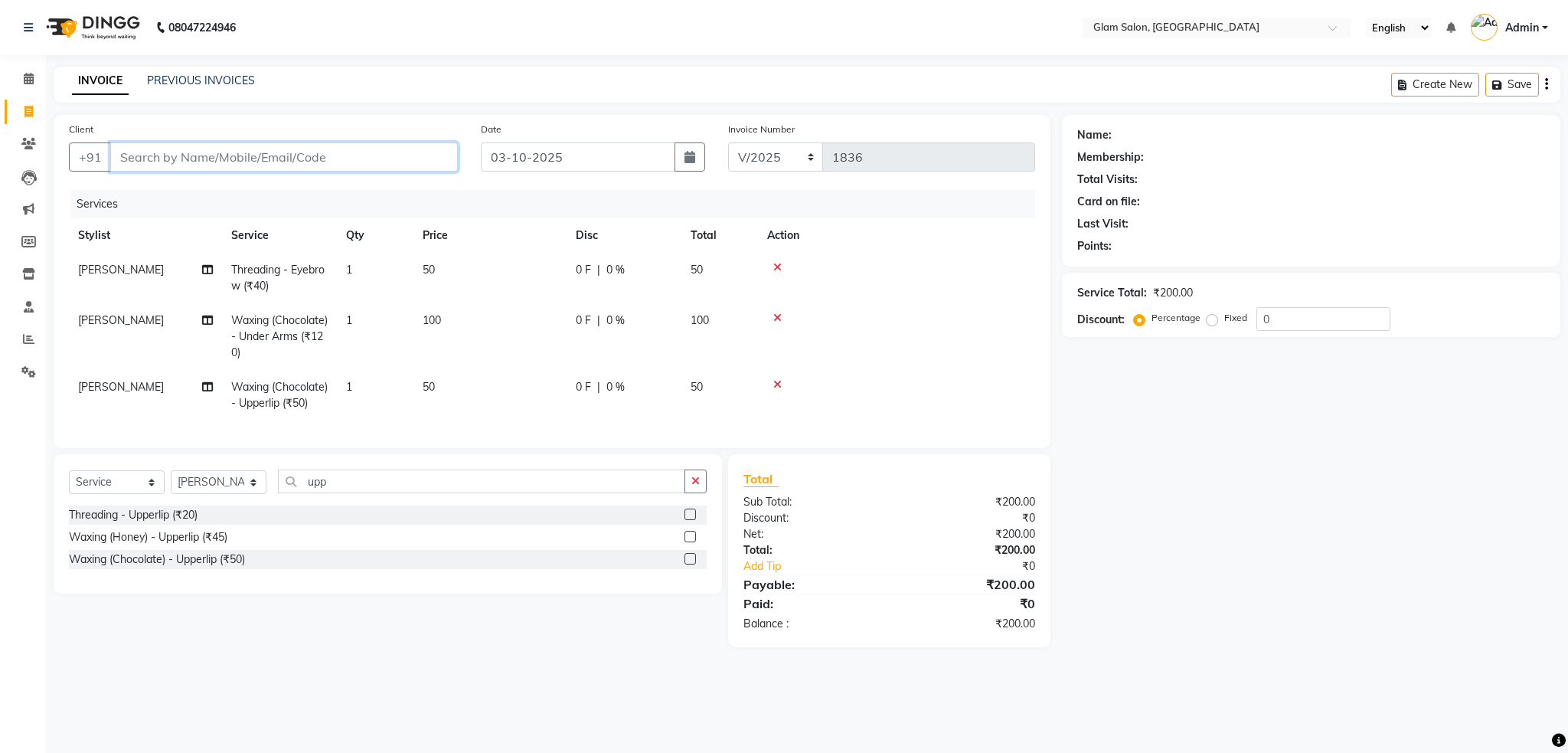
click at [260, 157] on input "Client" at bounding box center [284, 156] width 347 height 29
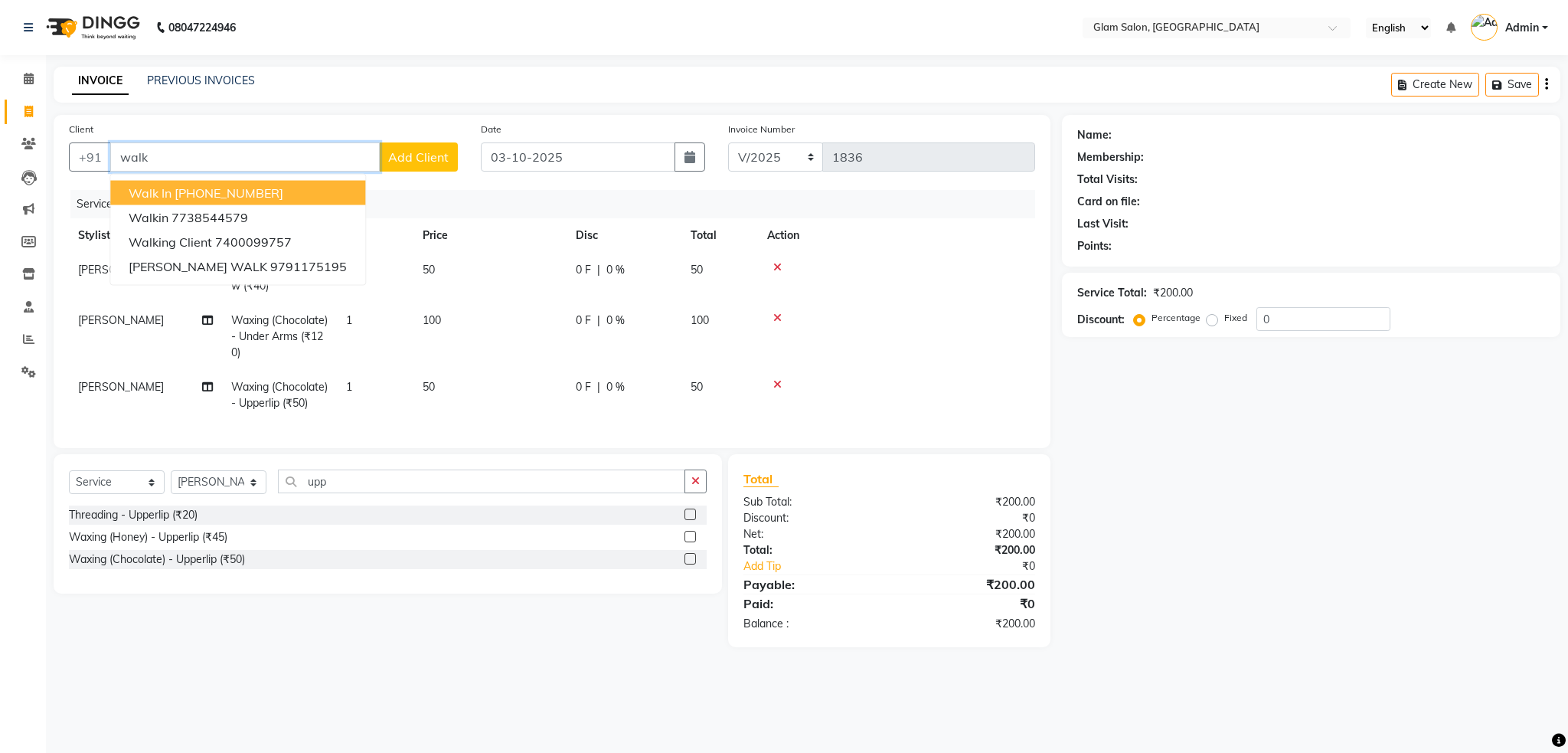
click at [267, 194] on ngb-highlight "[PHONE_NUMBER]" at bounding box center [229, 193] width 109 height 16
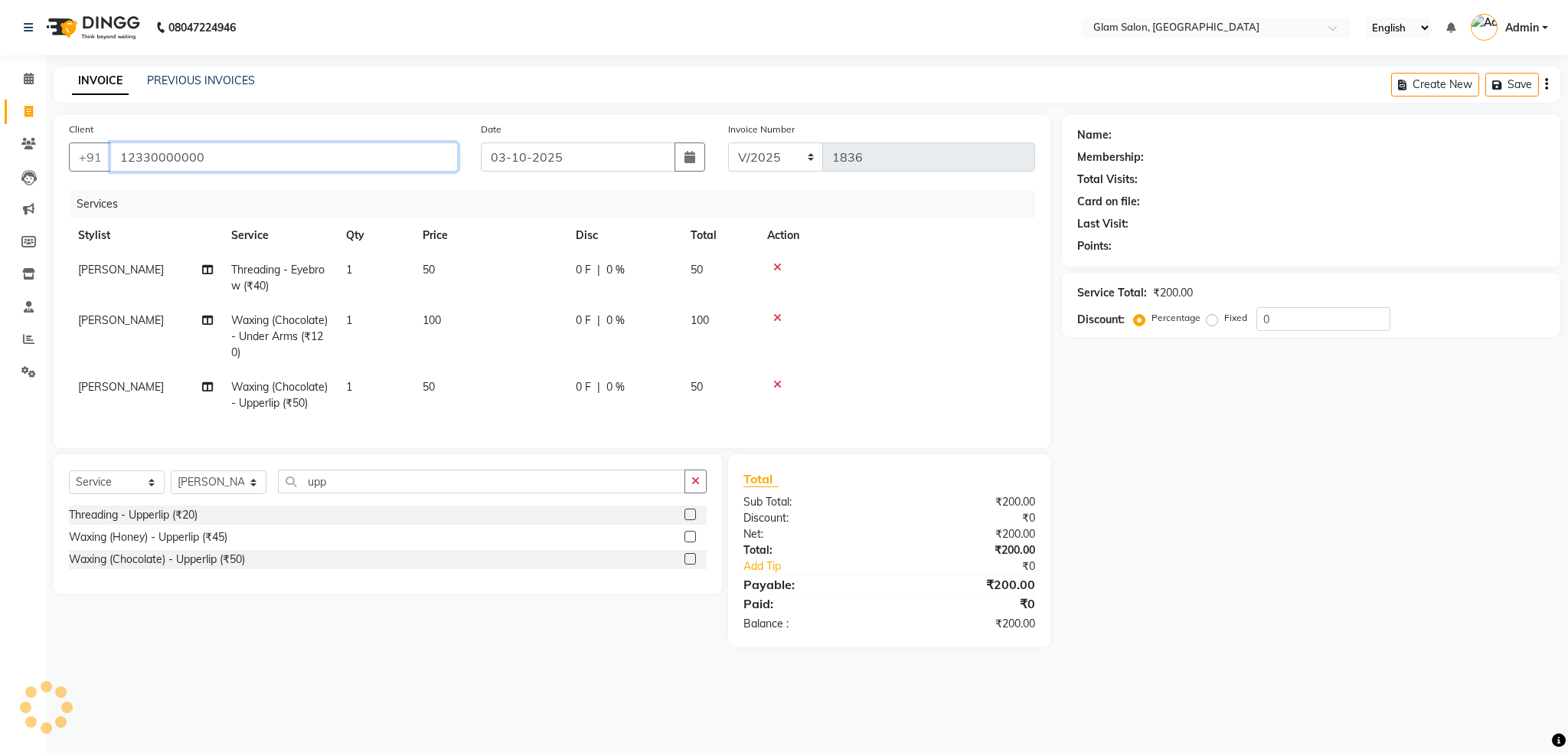
type input "12330000000"
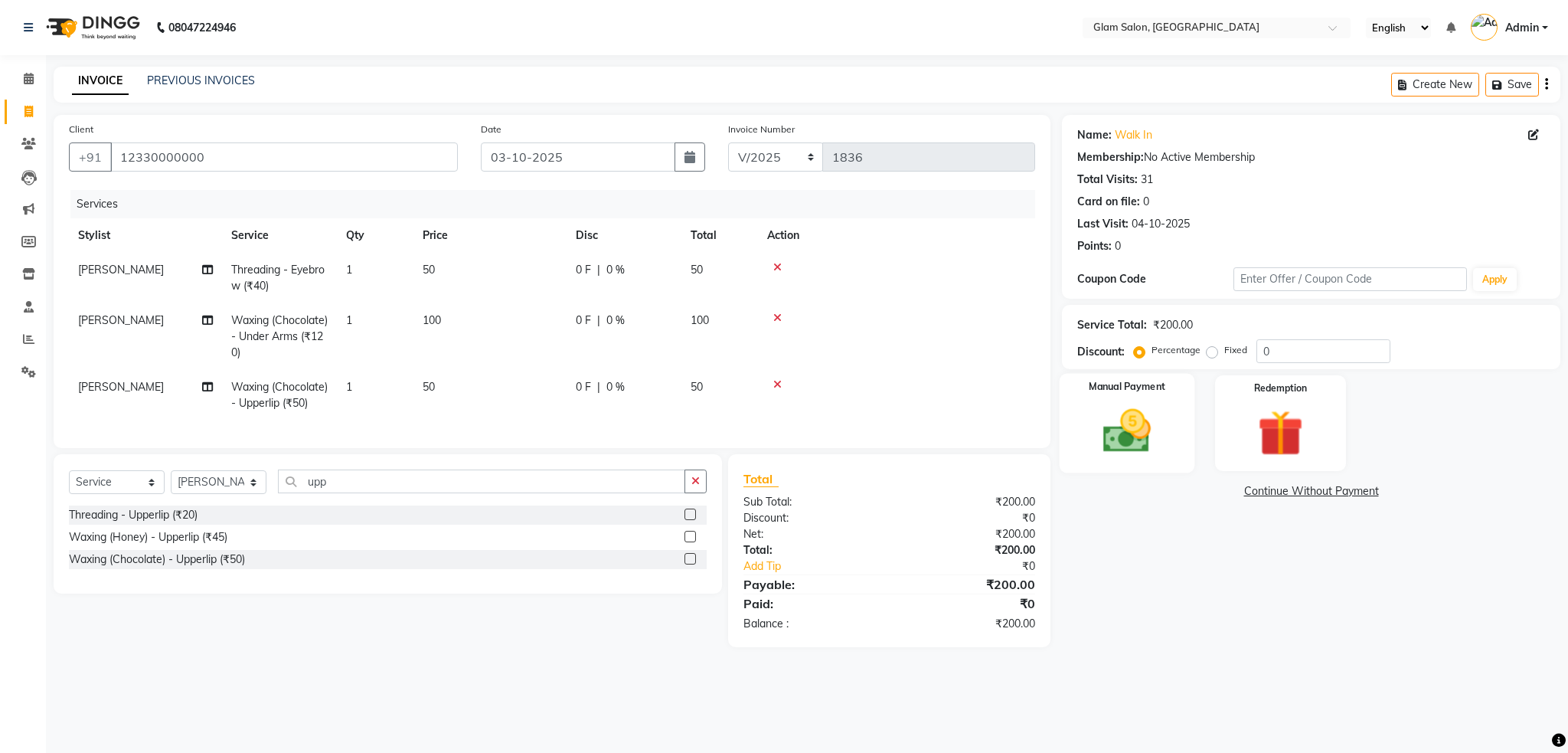
click at [1120, 441] on img at bounding box center [1126, 431] width 78 height 55
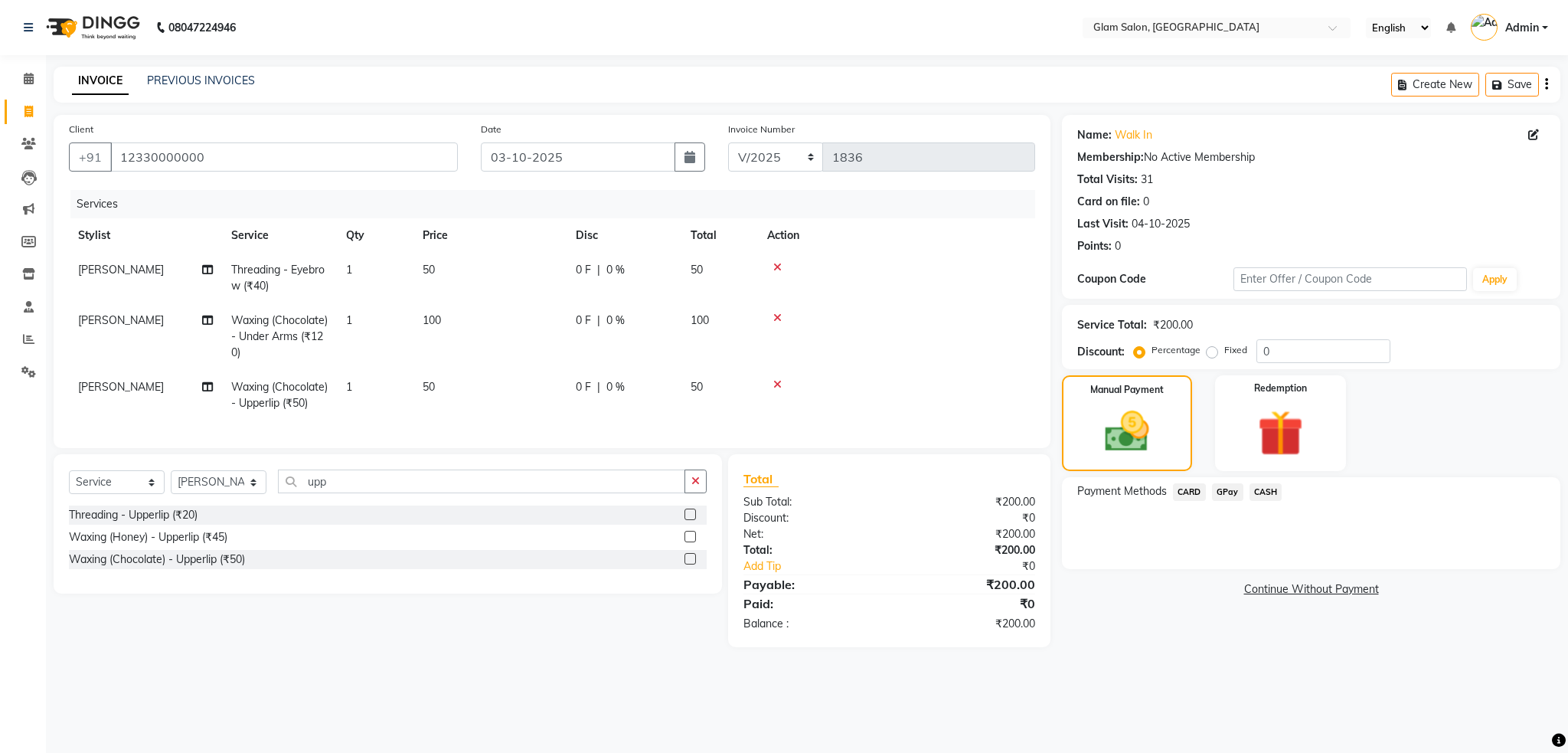
click at [1261, 487] on span "CASH" at bounding box center [1267, 493] width 33 height 17
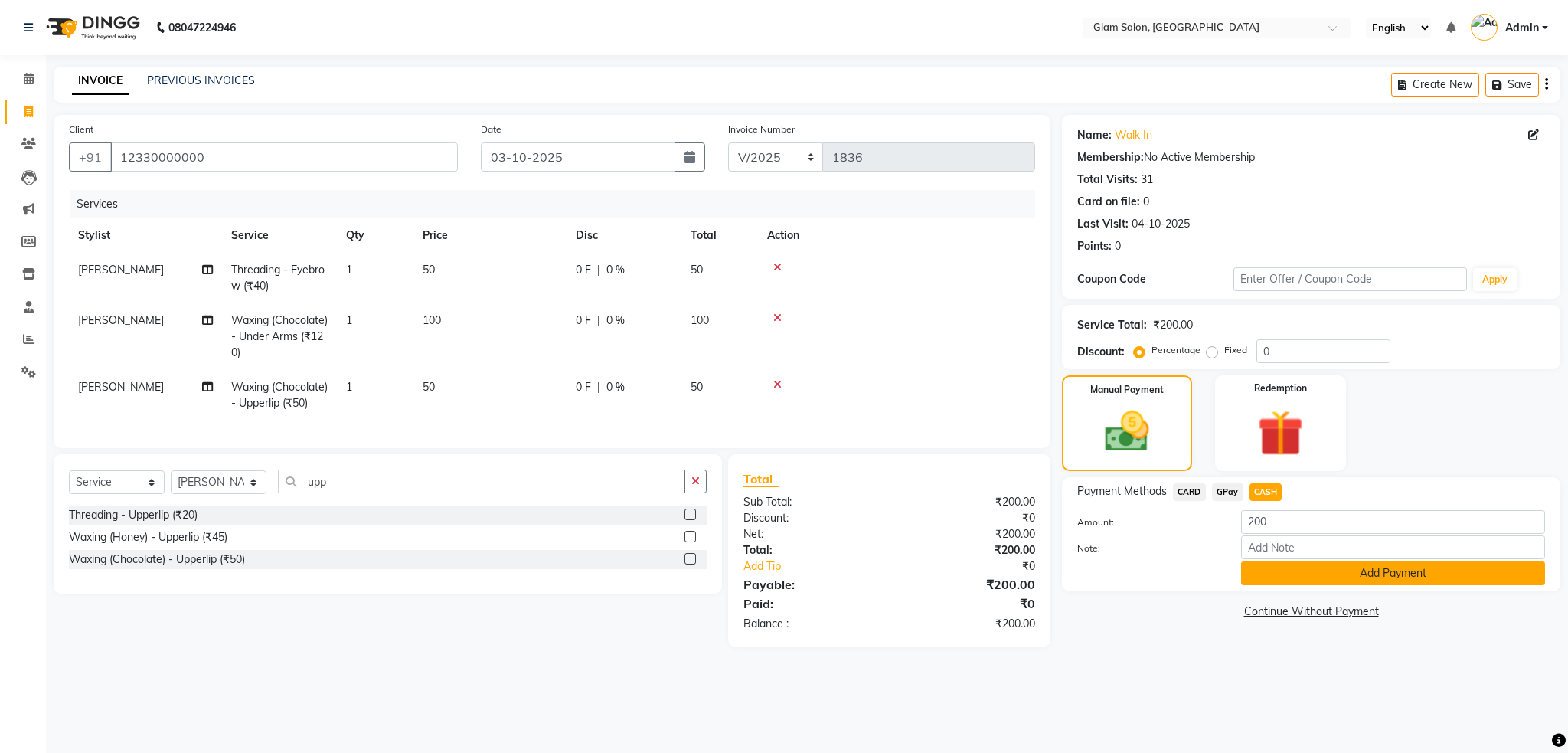
click at [1284, 575] on button "Add Payment" at bounding box center [1393, 573] width 304 height 24
